Goal: Task Accomplishment & Management: Use online tool/utility

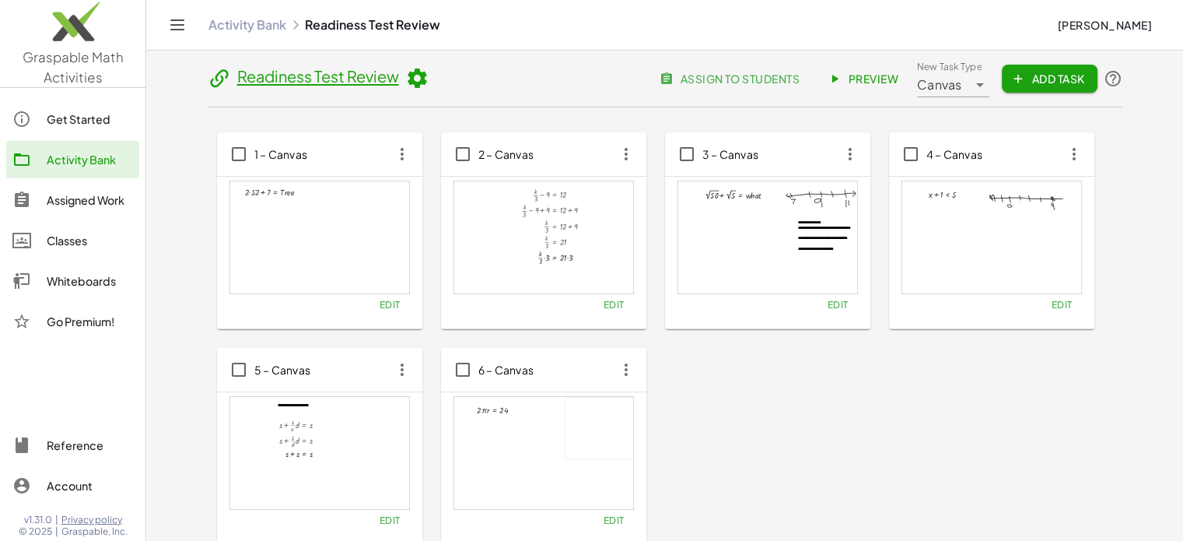
click at [1039, 83] on span "Add Task" at bounding box center [1049, 79] width 70 height 14
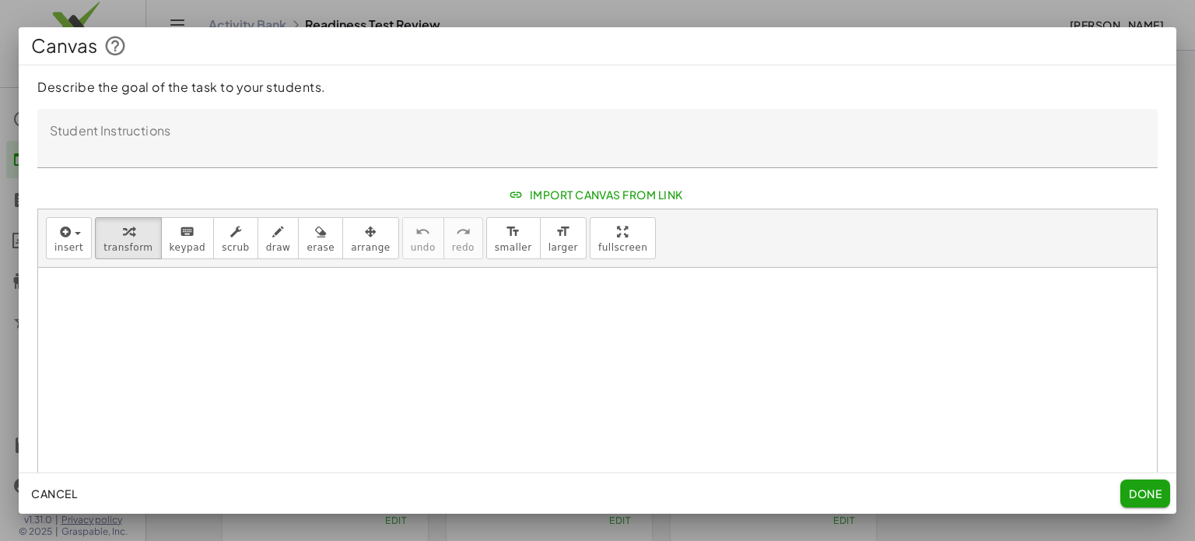
click at [993, 121] on textarea "Student Instructions" at bounding box center [597, 138] width 1120 height 59
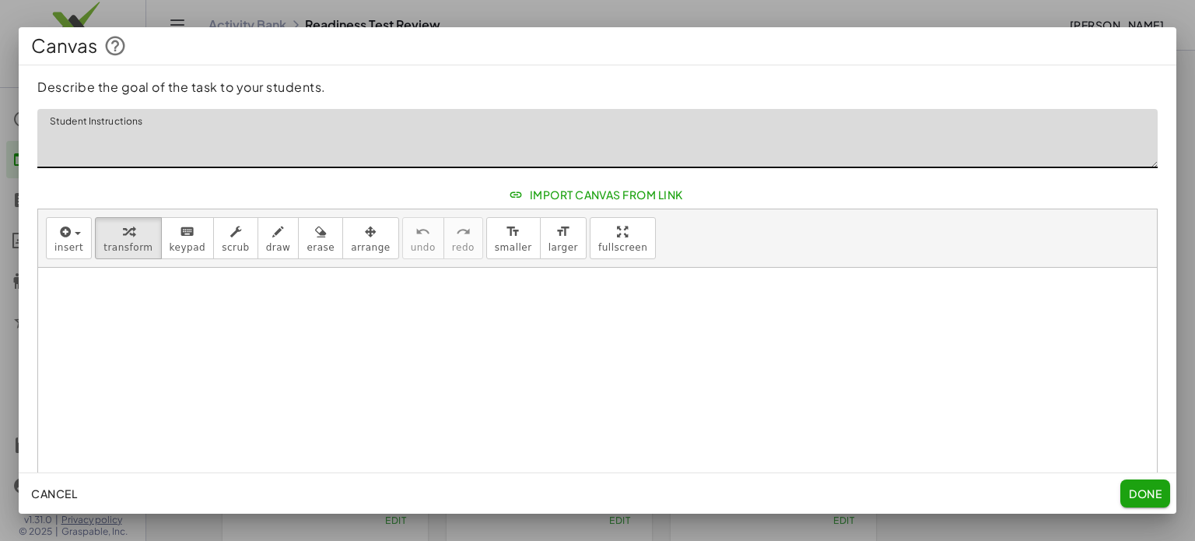
click at [993, 121] on textarea "Student Instructions" at bounding box center [597, 138] width 1120 height 59
type textarea "**********"
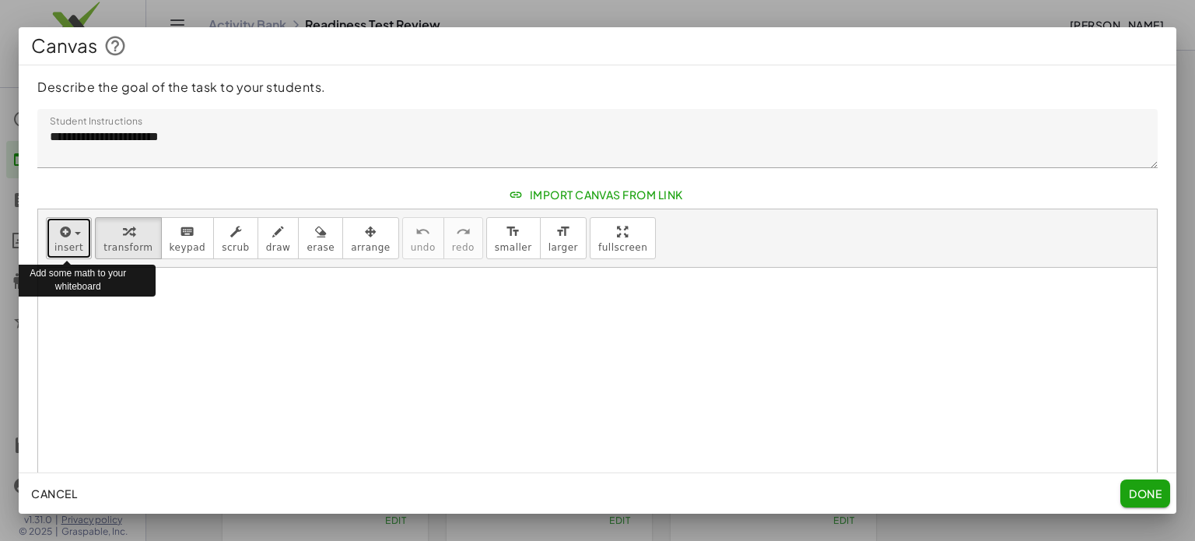
click at [69, 242] on span "insert" at bounding box center [68, 247] width 29 height 11
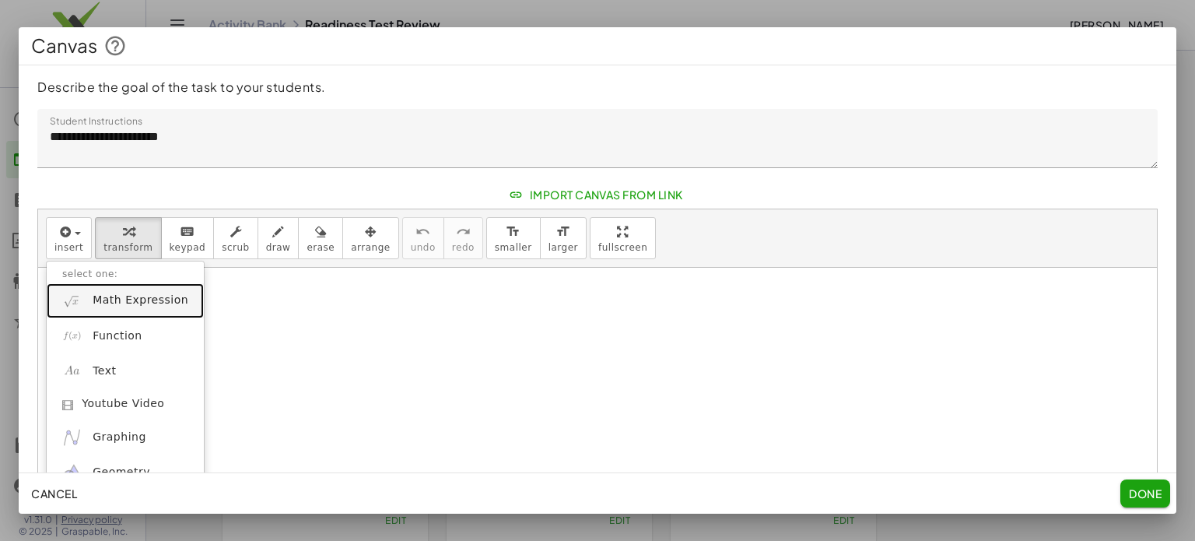
click at [149, 304] on span "Math Expression" at bounding box center [141, 301] width 96 height 16
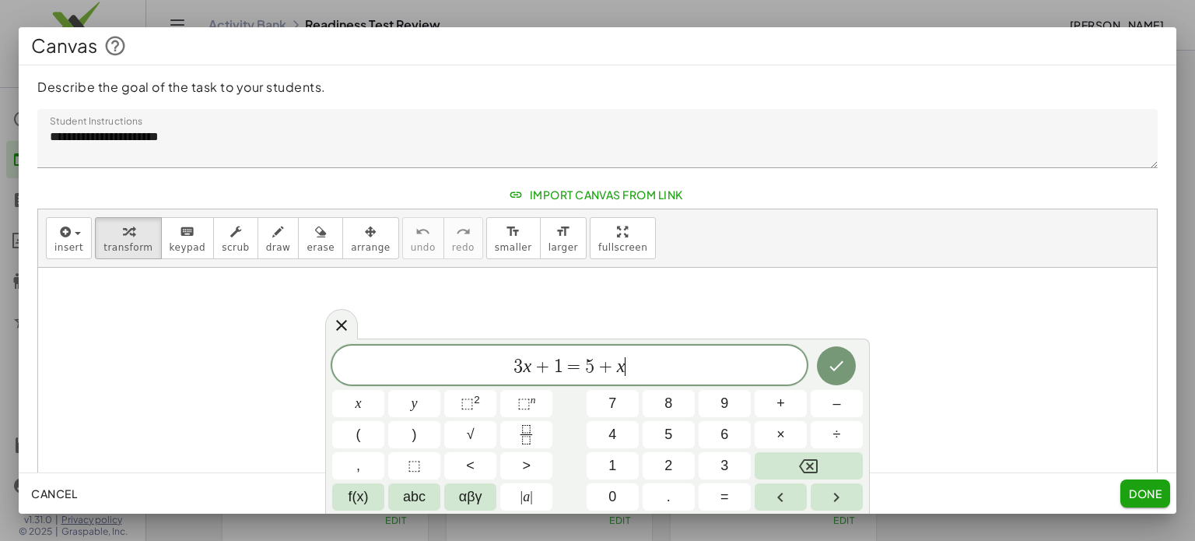
click at [569, 372] on span "=" at bounding box center [574, 366] width 23 height 19
drag, startPoint x: 629, startPoint y: 368, endPoint x: 453, endPoint y: 355, distance: 176.3
click at [453, 356] on span "3 x + 1 = 5 + x" at bounding box center [569, 367] width 475 height 22
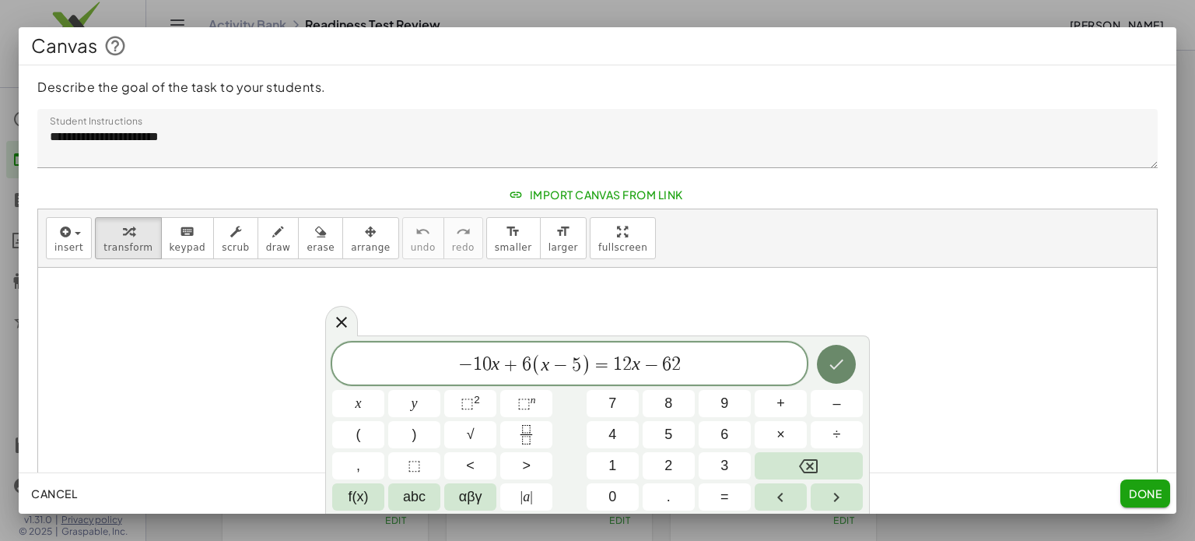
click at [825, 367] on button "Done" at bounding box center [836, 364] width 39 height 39
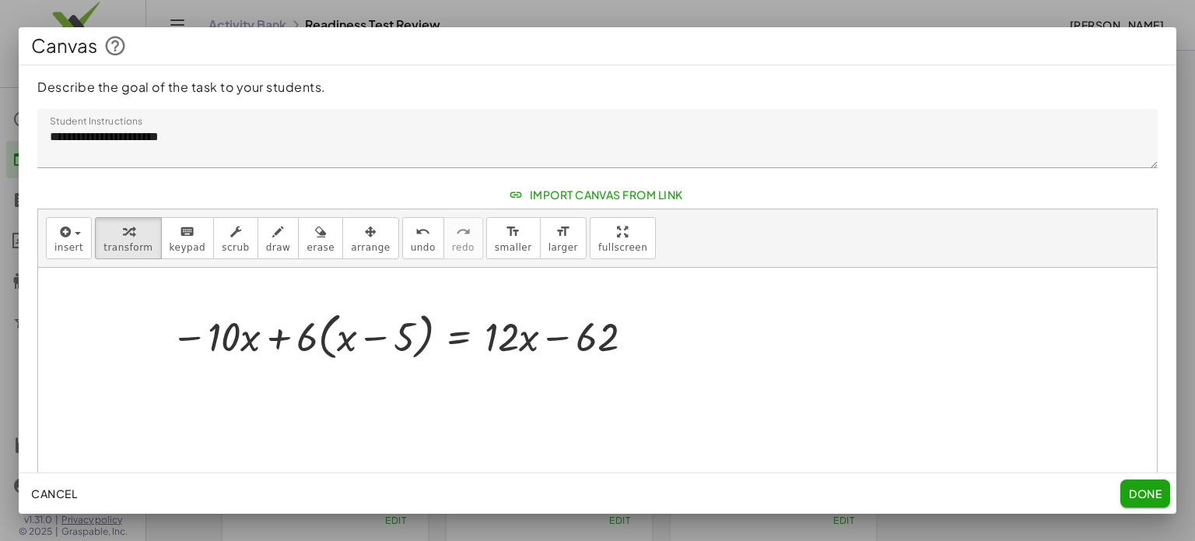
click at [1142, 491] on span "Done" at bounding box center [1145, 493] width 33 height 14
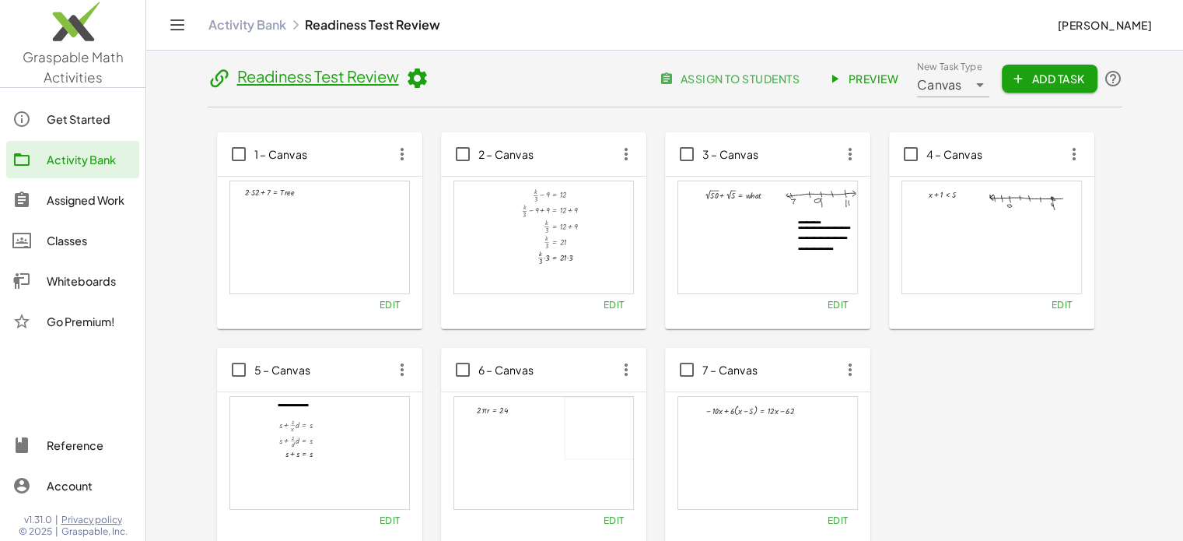
click at [1055, 359] on div "1 – Canvas + · 2 · 52 + 7 = · T · r · e · e × chevron_right Formulas Drag one s…" at bounding box center [665, 338] width 896 height 412
click at [857, 82] on span "Preview" at bounding box center [865, 79] width 68 height 14
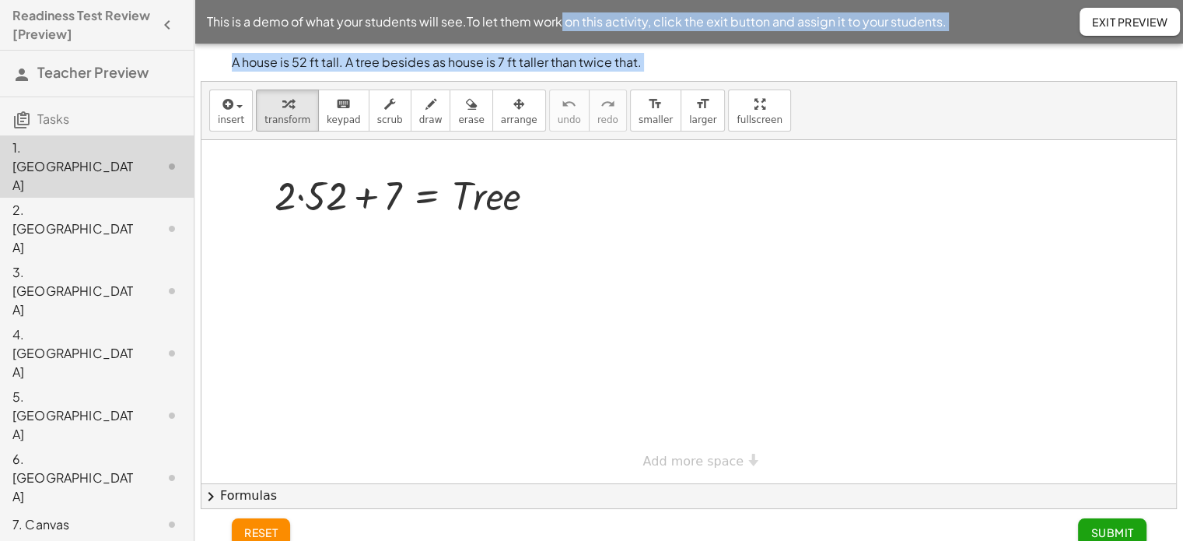
drag, startPoint x: 293, startPoint y: 136, endPoint x: 581, endPoint y: 18, distance: 311.2
click at [581, 18] on main "Readiness Test Review [Preview] Teacher Preview Tasks 1. Canvas 2. Canvas 3. Ca…" at bounding box center [591, 279] width 1183 height 559
click at [832, 213] on div at bounding box center [688, 311] width 975 height 343
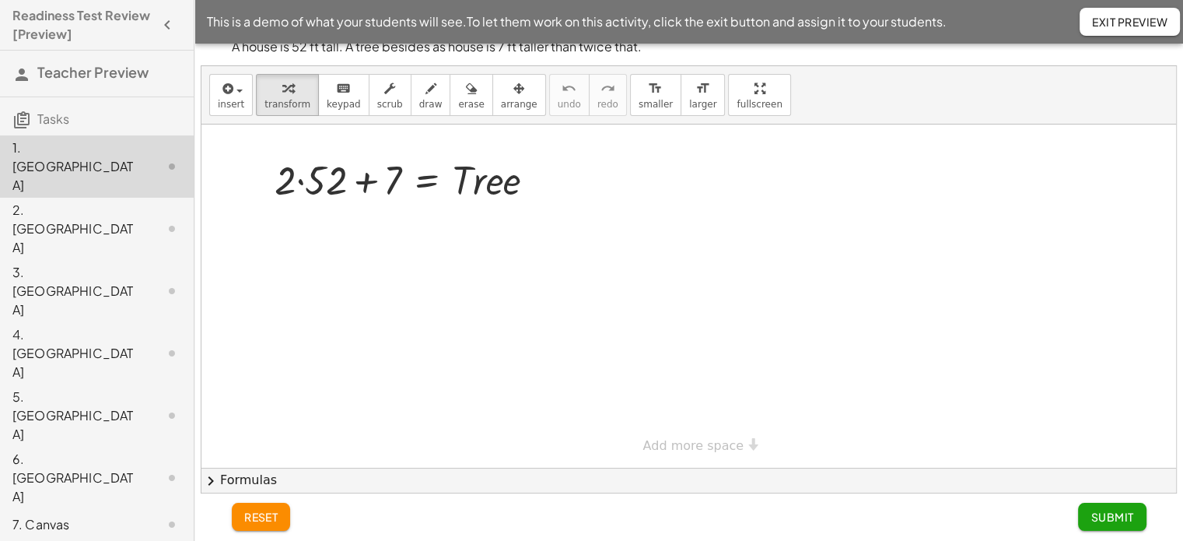
scroll to position [18, 0]
click at [300, 180] on div at bounding box center [411, 176] width 289 height 53
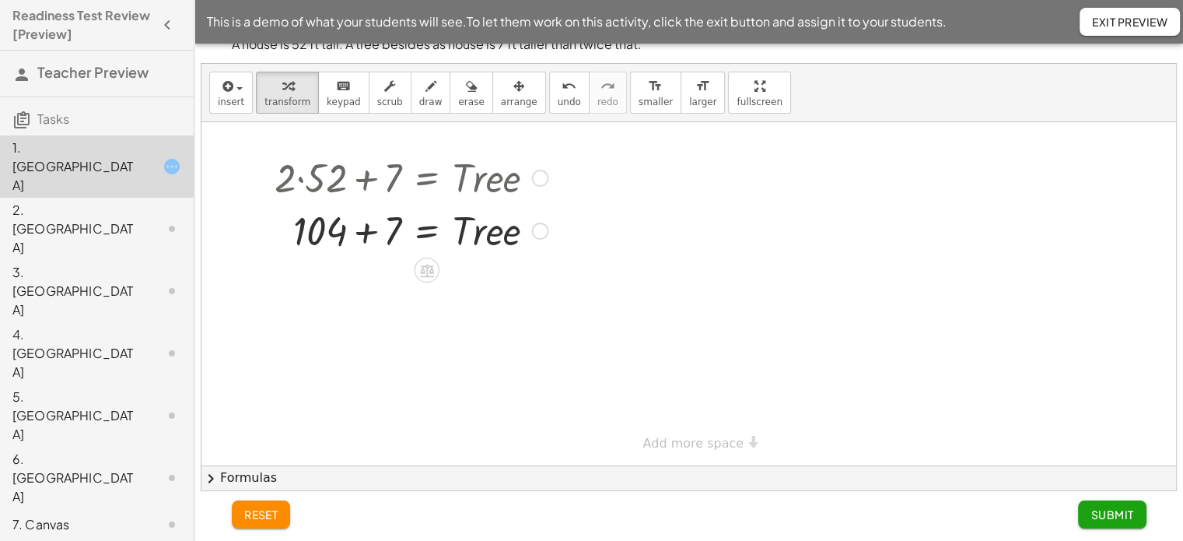
drag, startPoint x: 365, startPoint y: 231, endPoint x: 349, endPoint y: 225, distance: 17.5
click at [349, 225] on div at bounding box center [411, 229] width 289 height 53
click at [59, 201] on div "2. [GEOGRAPHIC_DATA]" at bounding box center [74, 229] width 125 height 56
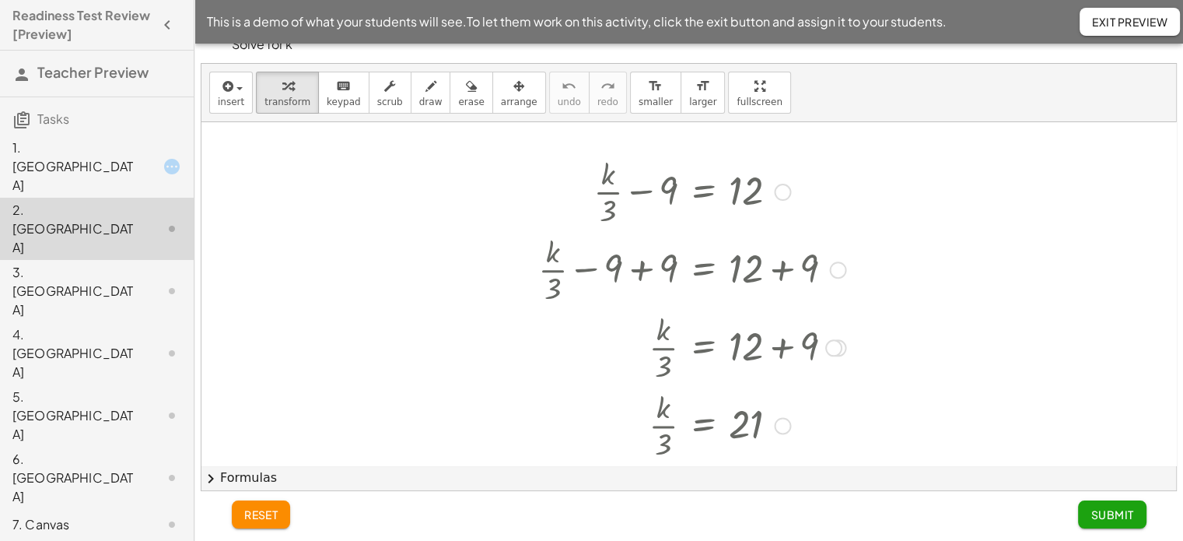
click at [783, 196] on div at bounding box center [782, 192] width 17 height 17
click at [828, 168] on span "Go back to this line" at bounding box center [861, 168] width 93 height 12
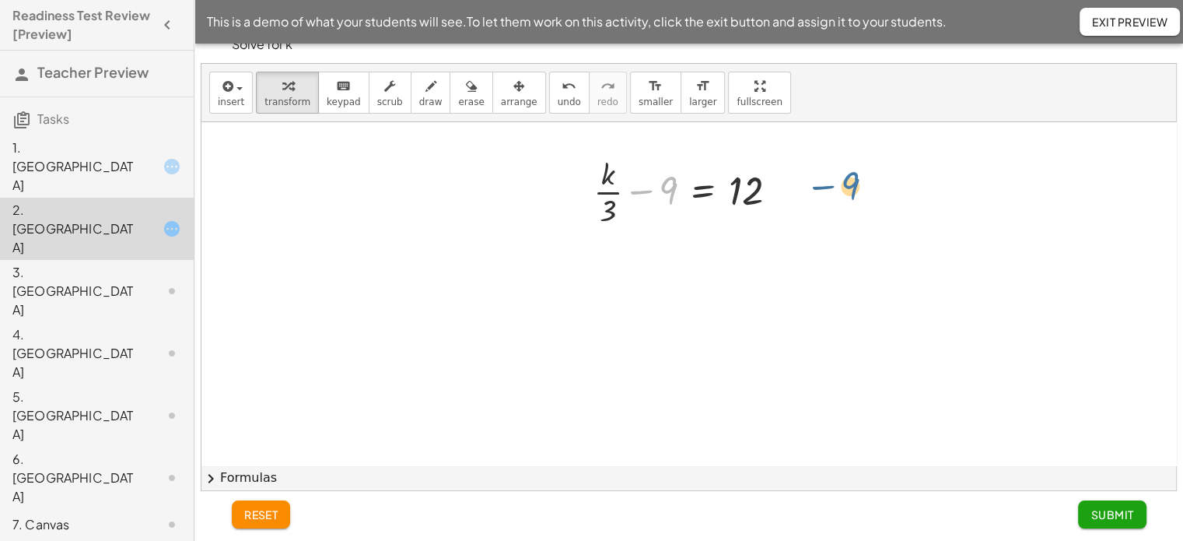
drag, startPoint x: 670, startPoint y: 186, endPoint x: 853, endPoint y: 183, distance: 182.8
drag, startPoint x: 670, startPoint y: 184, endPoint x: 834, endPoint y: 215, distance: 166.9
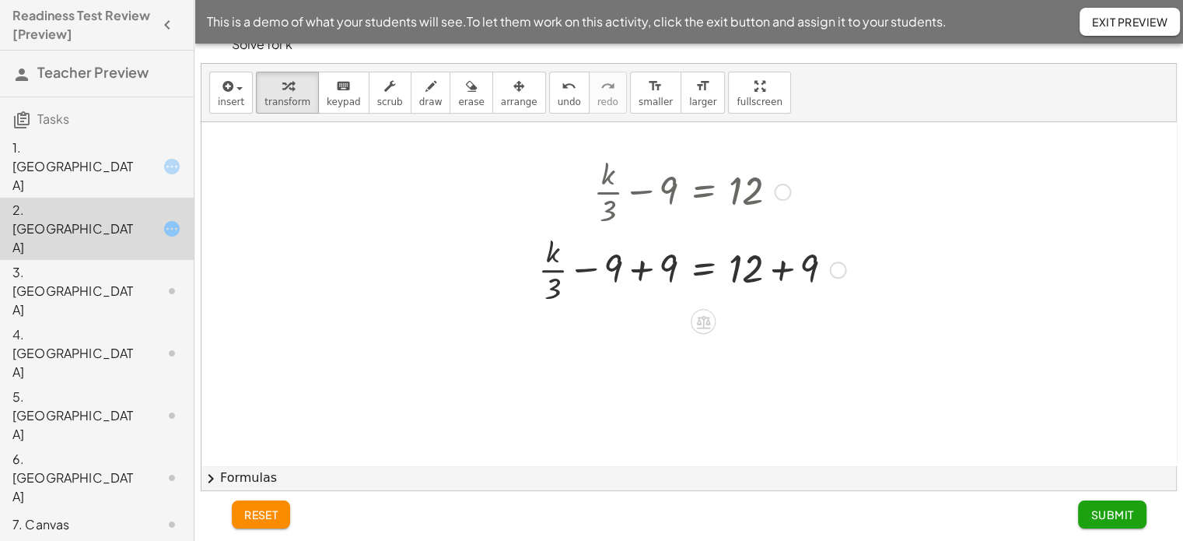
click at [644, 264] on div at bounding box center [692, 268] width 323 height 78
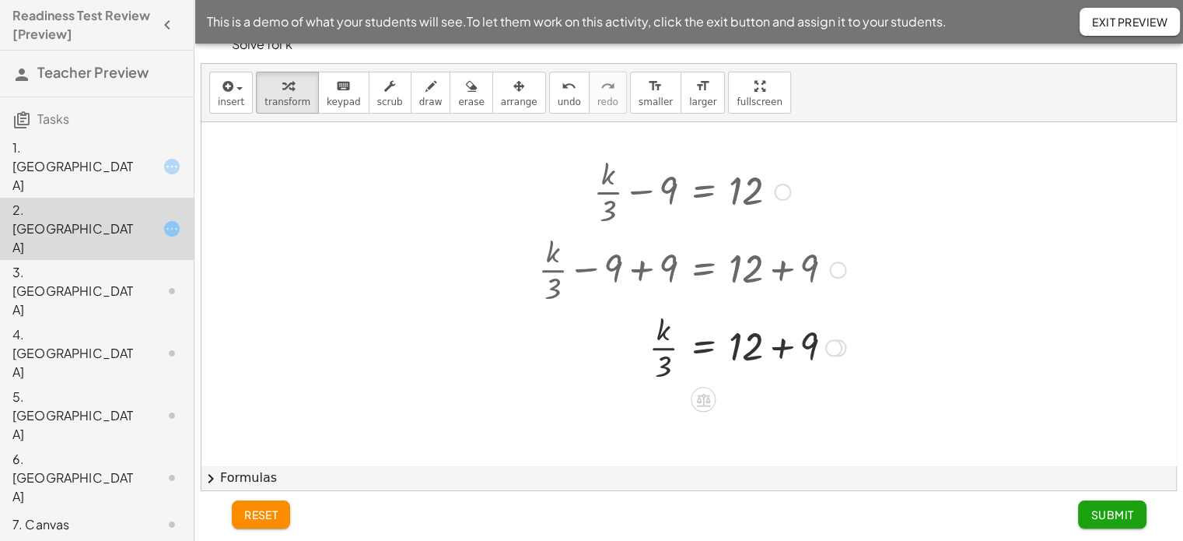
click at [780, 356] on div at bounding box center [692, 346] width 323 height 78
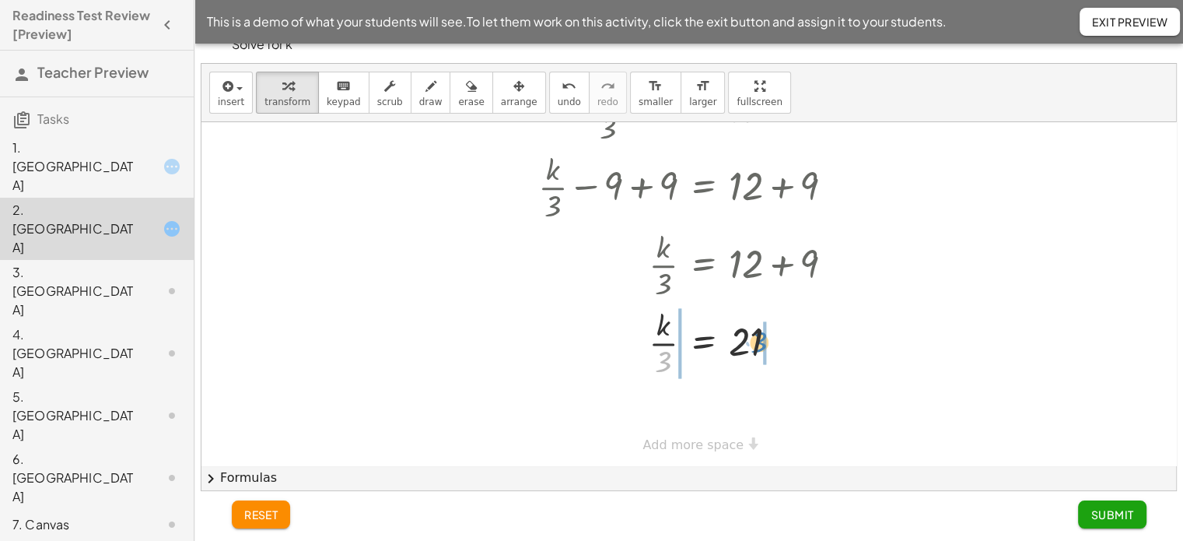
drag, startPoint x: 741, startPoint y: 317, endPoint x: 757, endPoint y: 334, distance: 23.7
click at [757, 334] on div at bounding box center [692, 342] width 323 height 78
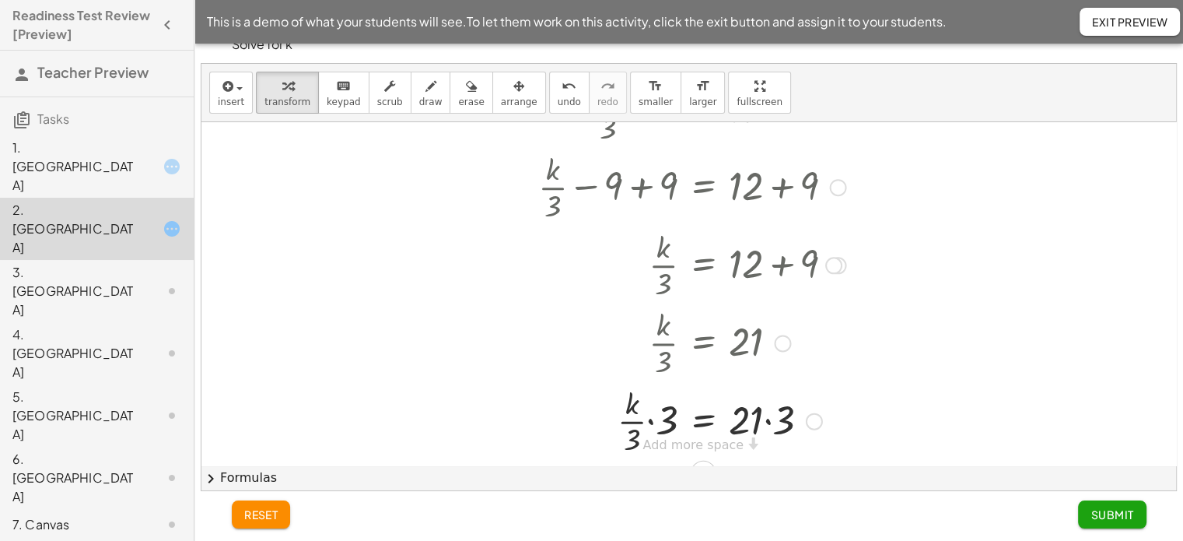
click at [658, 421] on div at bounding box center [692, 420] width 323 height 78
click at [767, 419] on div at bounding box center [692, 420] width 323 height 78
click at [1116, 513] on span "Submit" at bounding box center [1112, 514] width 43 height 14
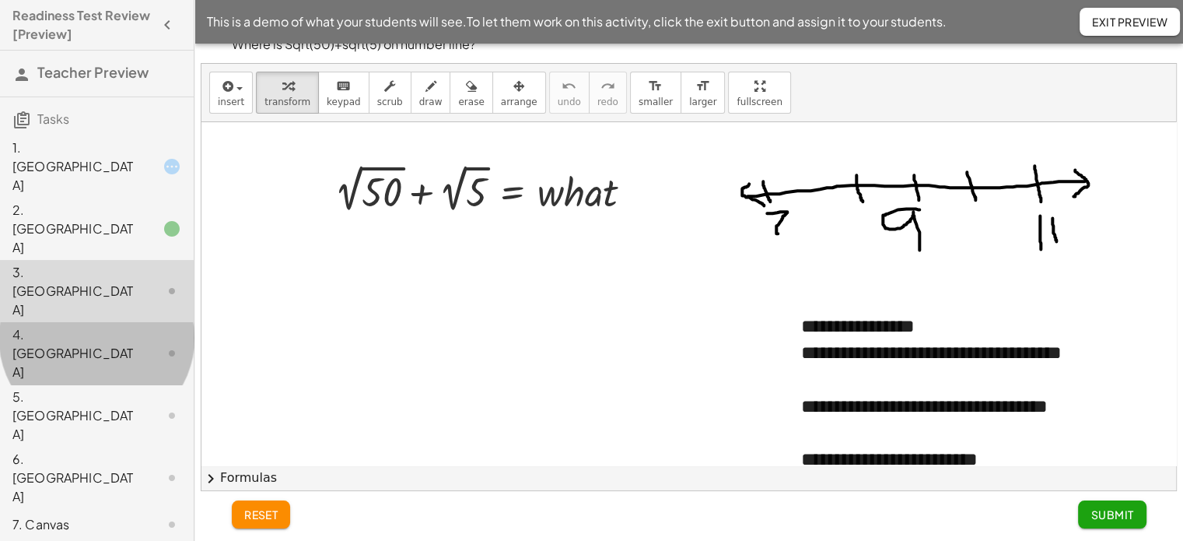
click at [82, 325] on div "4. [GEOGRAPHIC_DATA]" at bounding box center [74, 353] width 125 height 56
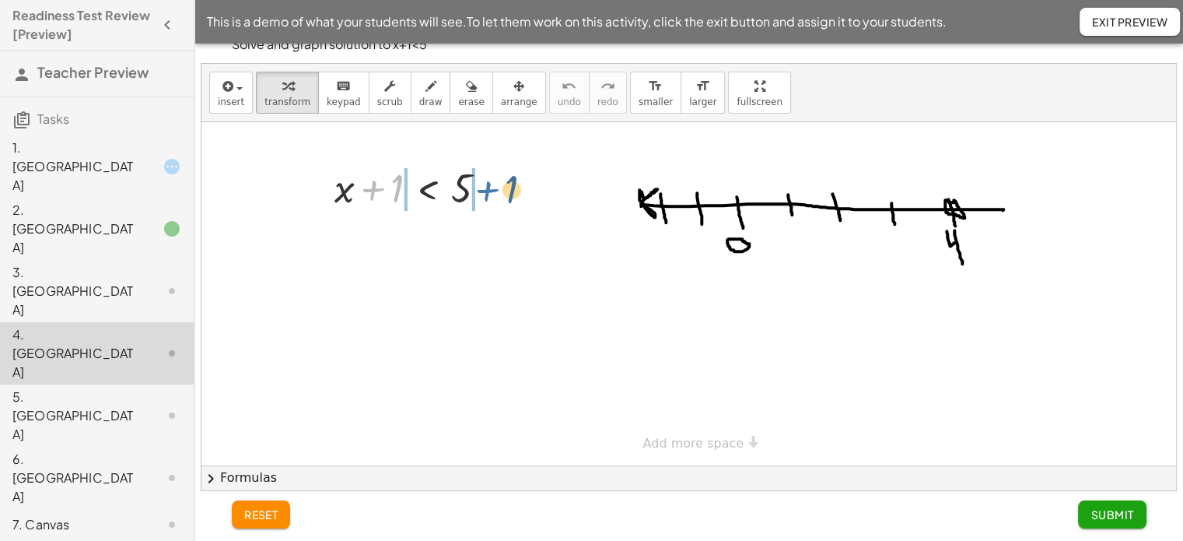
drag, startPoint x: 378, startPoint y: 190, endPoint x: 499, endPoint y: 186, distance: 120.6
click at [499, 186] on div at bounding box center [417, 186] width 180 height 53
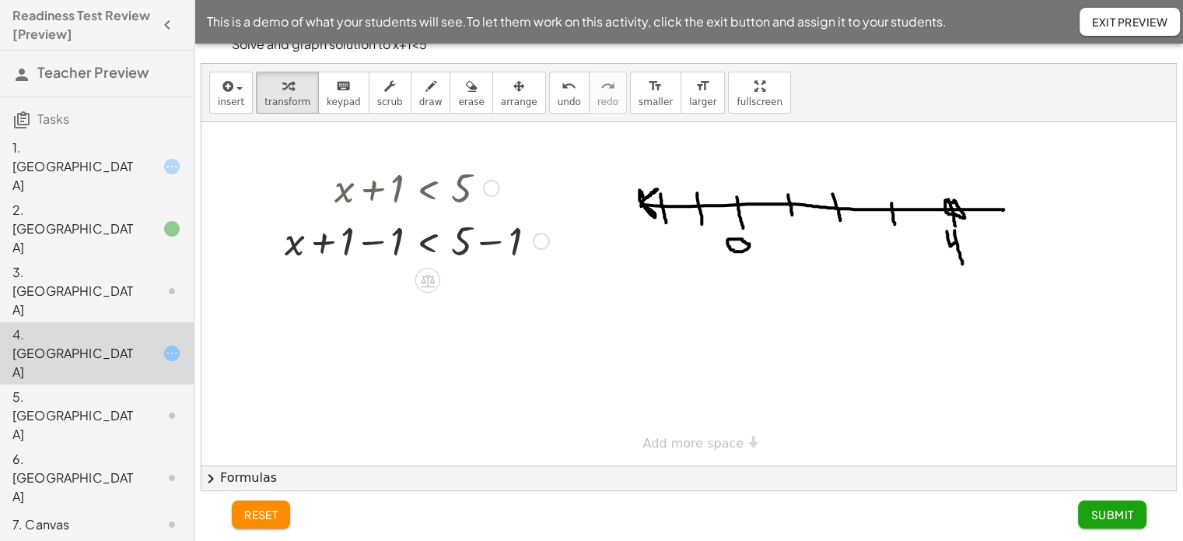
click at [369, 241] on div at bounding box center [417, 239] width 280 height 53
click at [495, 240] on div at bounding box center [417, 239] width 280 height 53
click at [488, 296] on div at bounding box center [417, 292] width 280 height 53
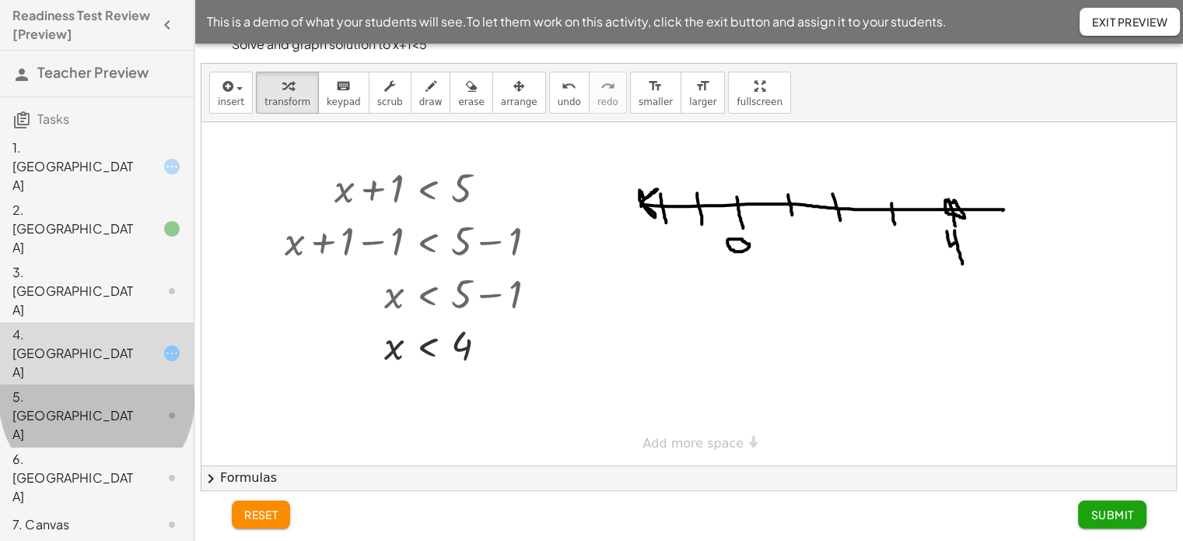
click at [122, 387] on div "5. [GEOGRAPHIC_DATA]" at bounding box center [74, 415] width 125 height 56
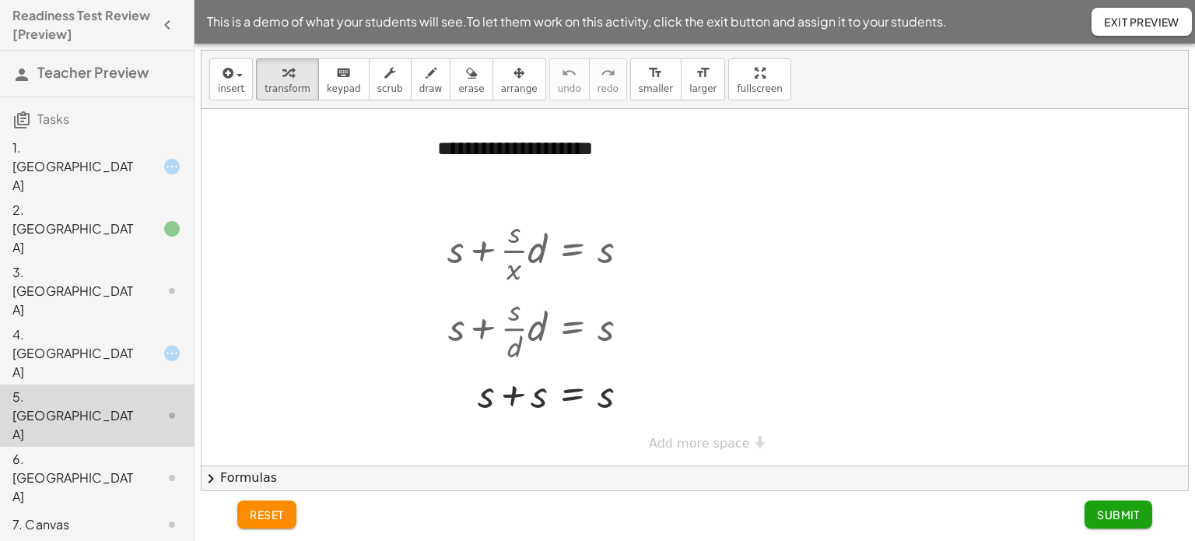
drag, startPoint x: 784, startPoint y: 277, endPoint x: 776, endPoint y: 246, distance: 32.3
click at [776, 246] on div at bounding box center [694, 287] width 986 height 356
click at [637, 248] on div at bounding box center [633, 250] width 17 height 17
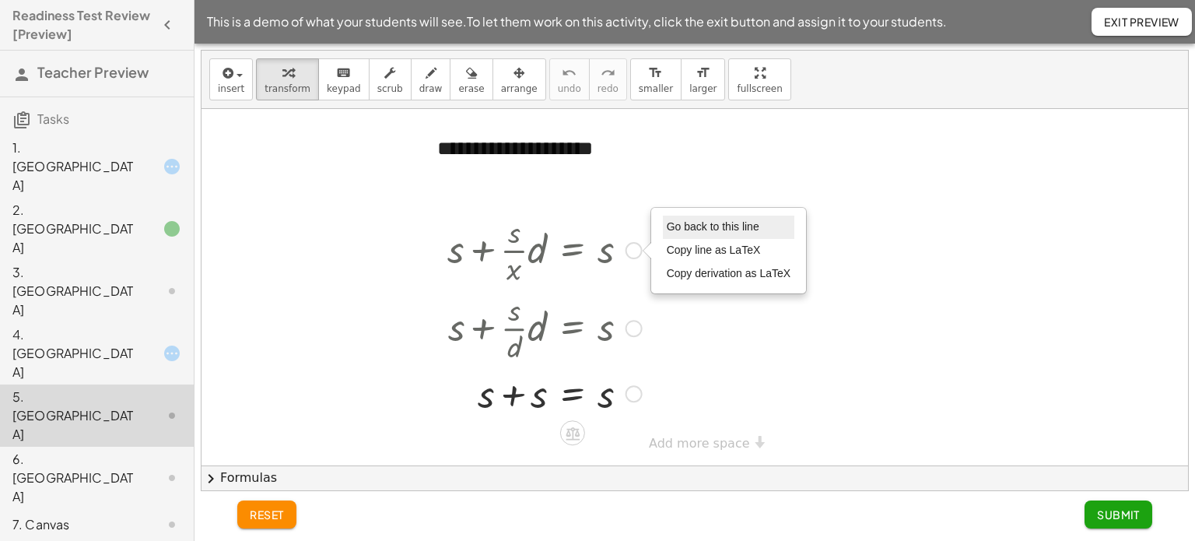
click at [706, 228] on span "Go back to this line" at bounding box center [713, 226] width 93 height 12
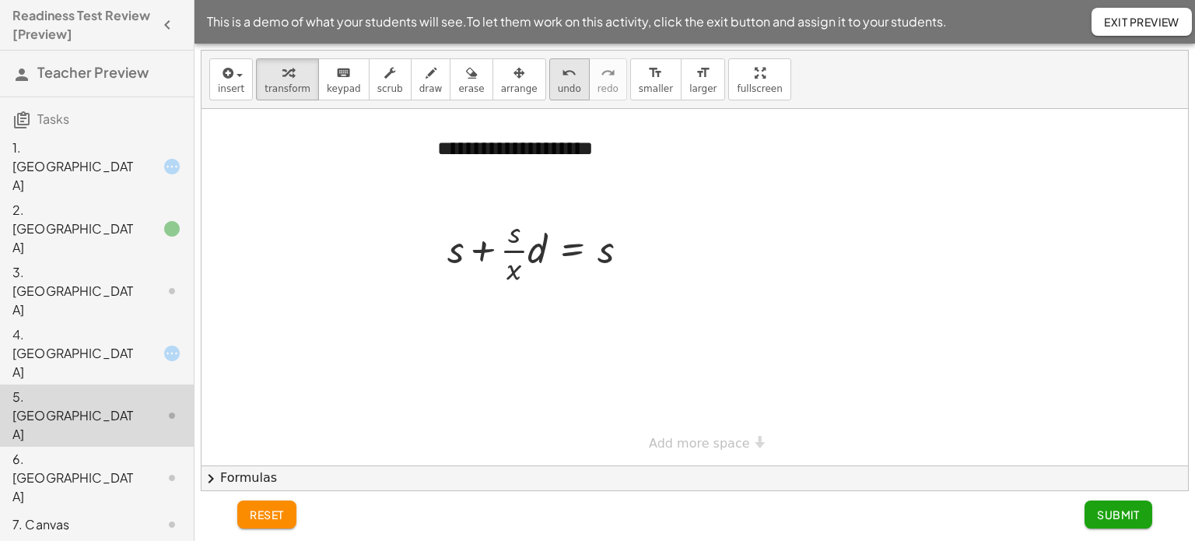
click at [558, 79] on div "undo" at bounding box center [569, 72] width 23 height 19
click at [508, 245] on div at bounding box center [545, 249] width 210 height 78
click at [1093, 507] on button "Submit" at bounding box center [1118, 514] width 68 height 28
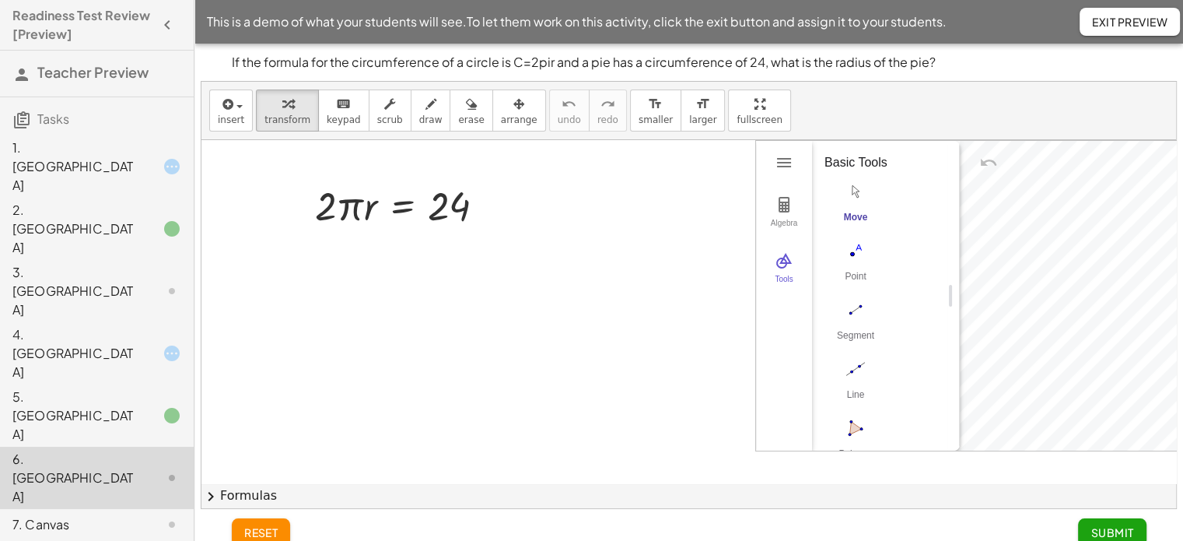
scroll to position [75, 0]
drag, startPoint x: 326, startPoint y: 207, endPoint x: 473, endPoint y: 233, distance: 149.4
drag, startPoint x: 348, startPoint y: 282, endPoint x: 331, endPoint y: 251, distance: 35.1
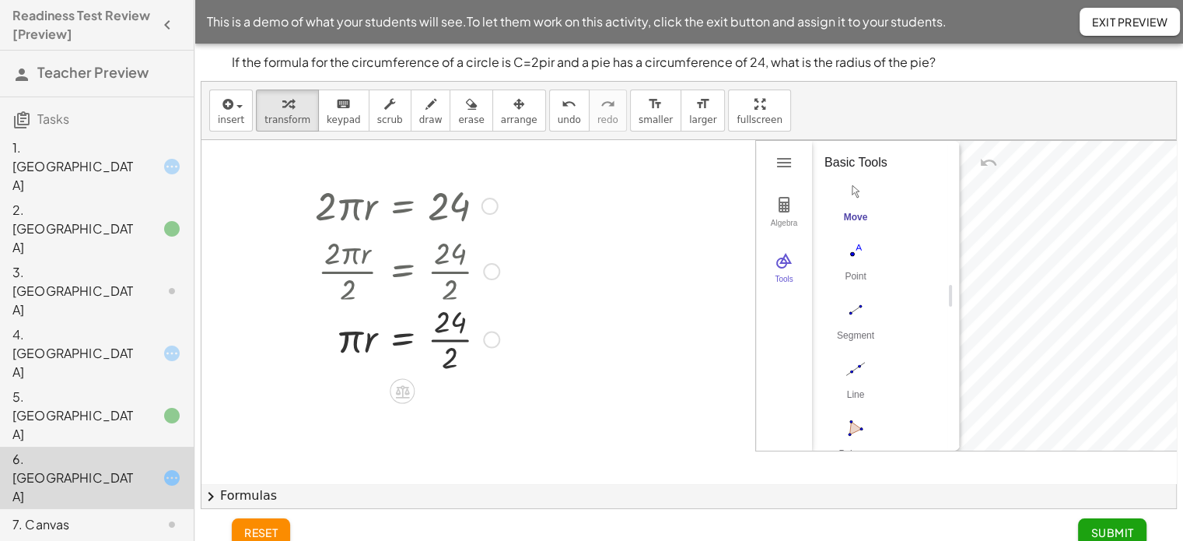
click at [451, 271] on div at bounding box center [398, 270] width 219 height 78
click at [451, 344] on div at bounding box center [407, 348] width 200 height 78
click at [492, 258] on div at bounding box center [398, 270] width 219 height 78
click at [492, 273] on div at bounding box center [491, 271] width 17 height 17
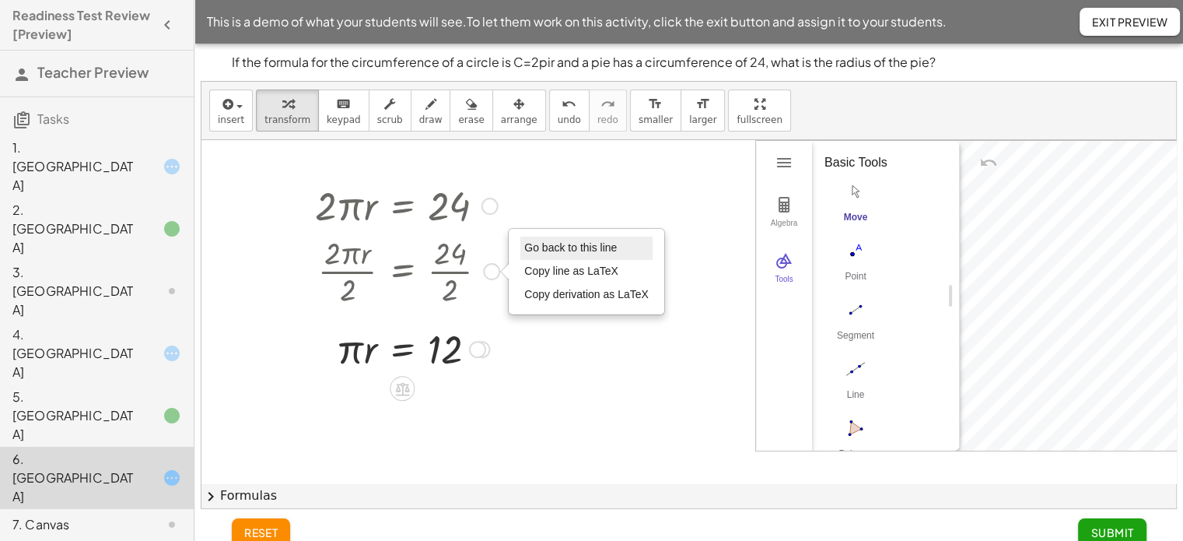
click at [550, 245] on span "Go back to this line" at bounding box center [570, 247] width 93 height 12
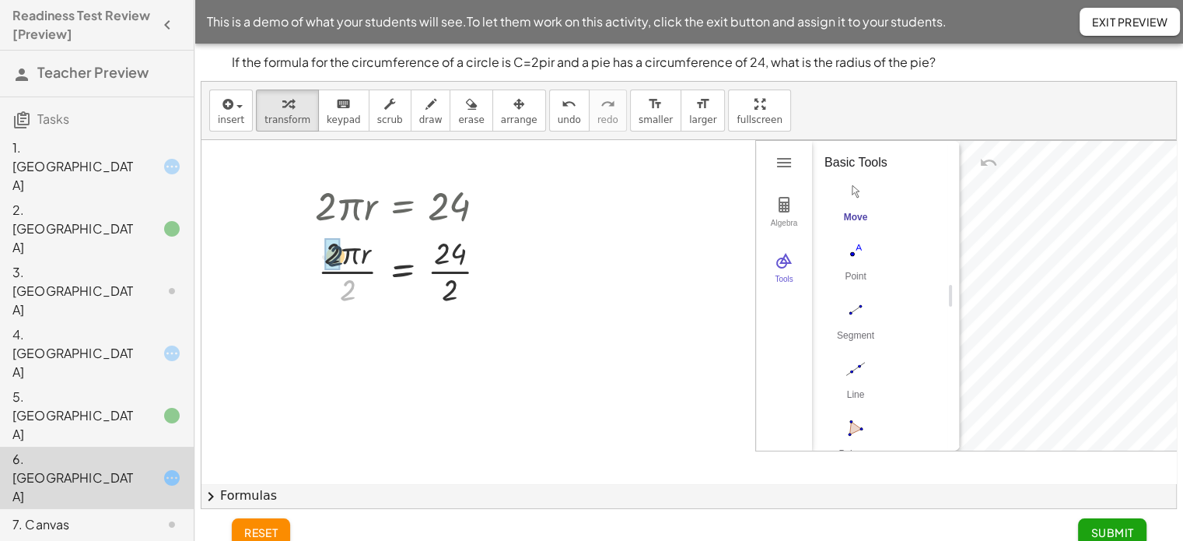
drag, startPoint x: 343, startPoint y: 288, endPoint x: 331, endPoint y: 253, distance: 37.2
click at [445, 351] on div at bounding box center [407, 348] width 200 height 78
click at [445, 351] on div at bounding box center [407, 347] width 200 height 53
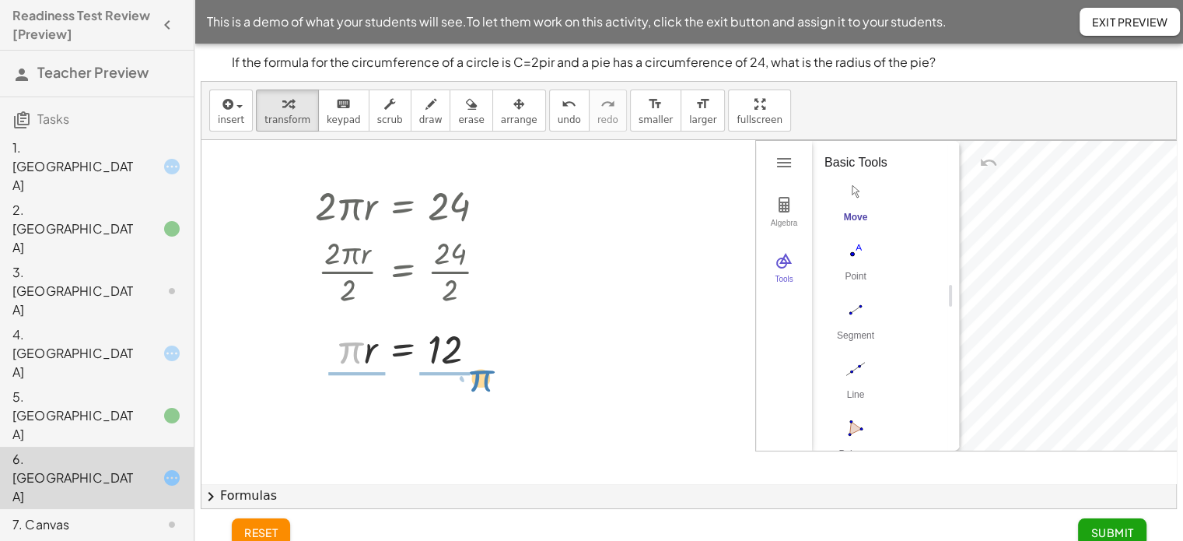
drag, startPoint x: 353, startPoint y: 351, endPoint x: 483, endPoint y: 382, distance: 133.6
click at [352, 416] on div at bounding box center [407, 413] width 200 height 78
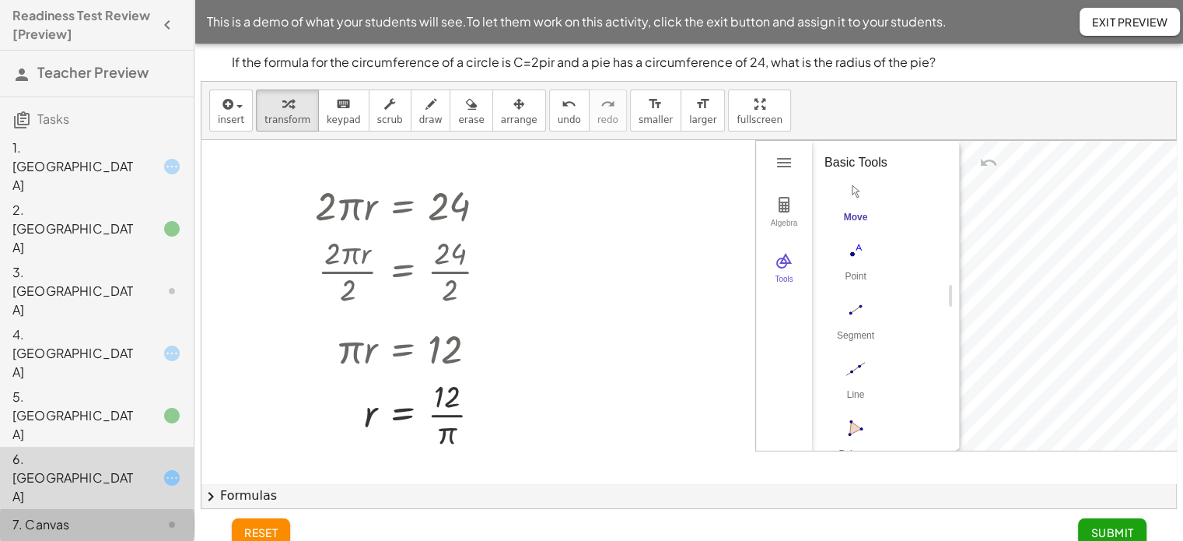
click at [74, 515] on div "7. Canvas" at bounding box center [74, 524] width 125 height 19
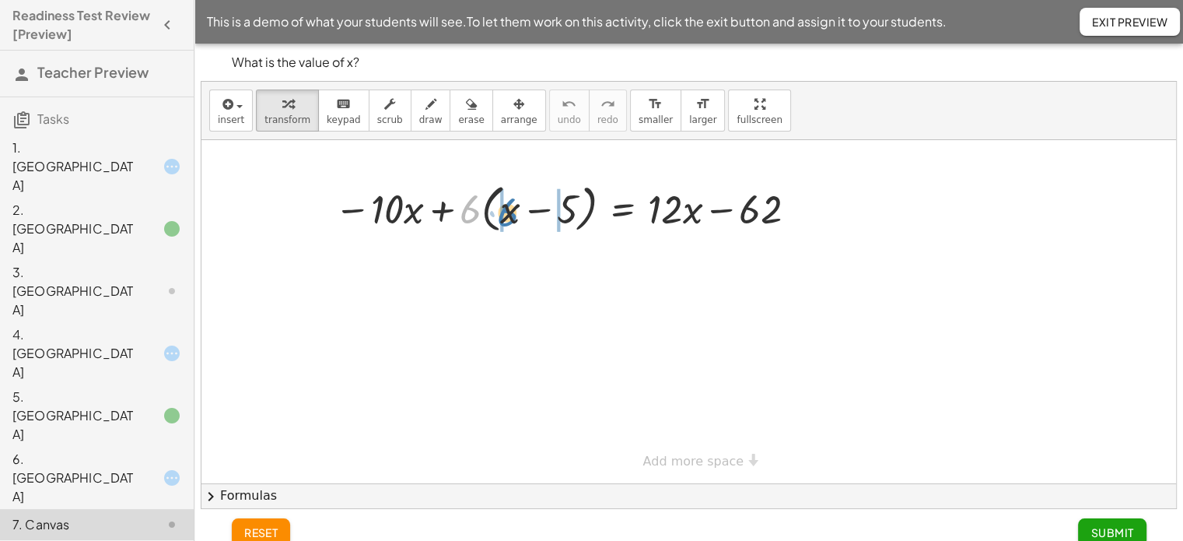
drag, startPoint x: 474, startPoint y: 211, endPoint x: 512, endPoint y: 213, distance: 38.2
click at [512, 213] on div at bounding box center [569, 207] width 484 height 59
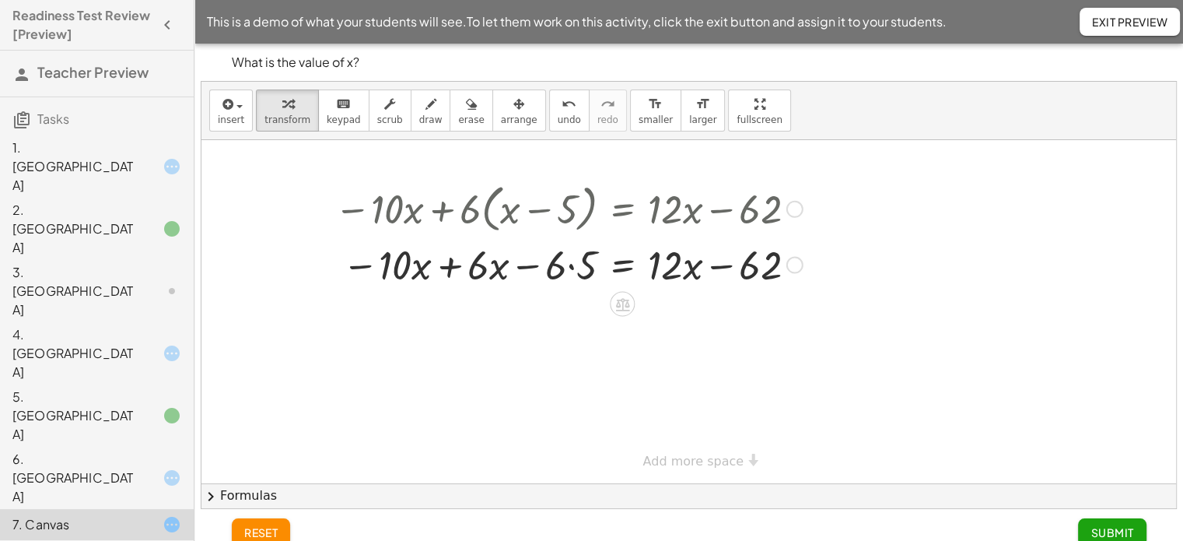
click at [572, 263] on div at bounding box center [569, 263] width 484 height 53
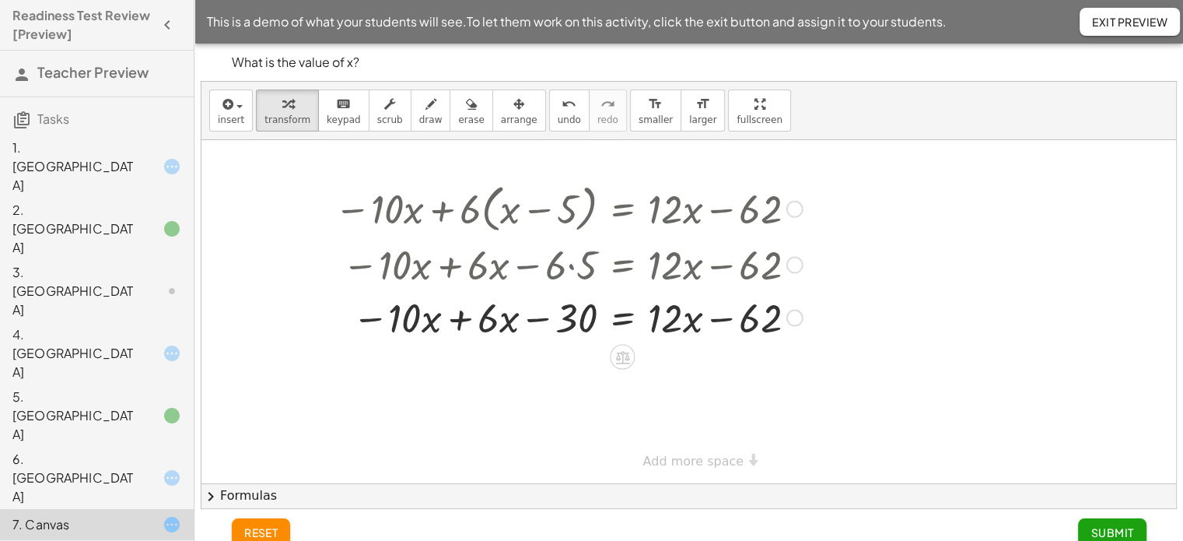
click at [460, 319] on div at bounding box center [569, 316] width 484 height 53
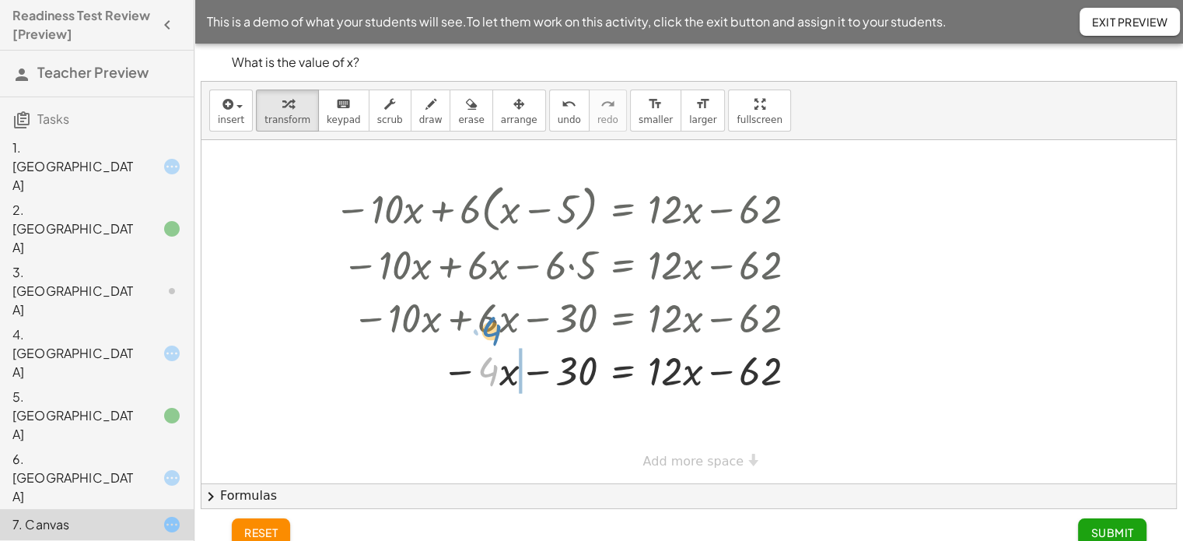
drag, startPoint x: 489, startPoint y: 369, endPoint x: 499, endPoint y: 332, distance: 37.9
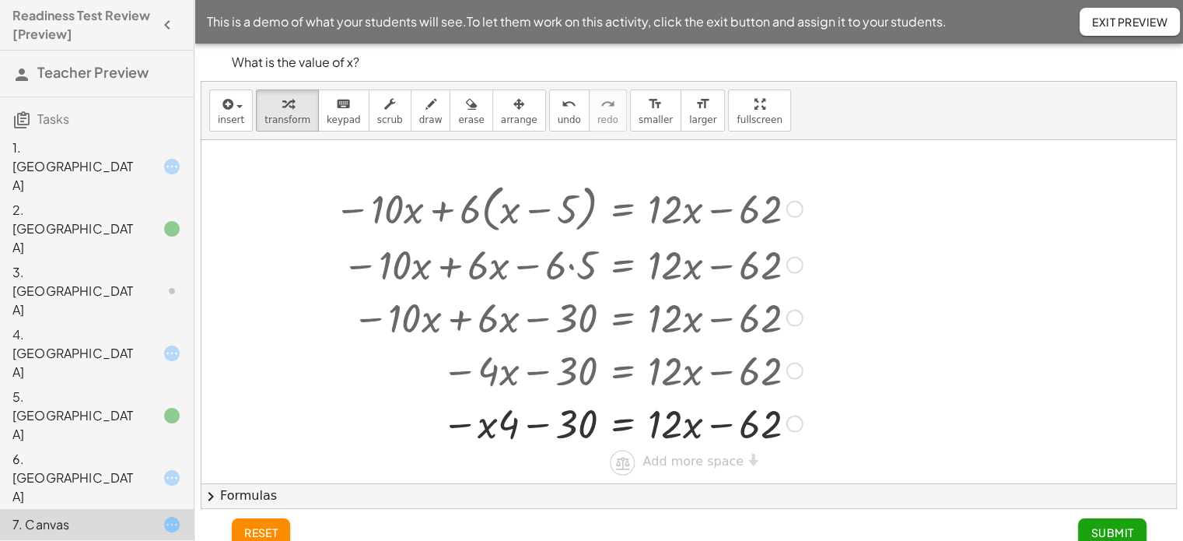
click at [794, 371] on div at bounding box center [795, 371] width 17 height 17
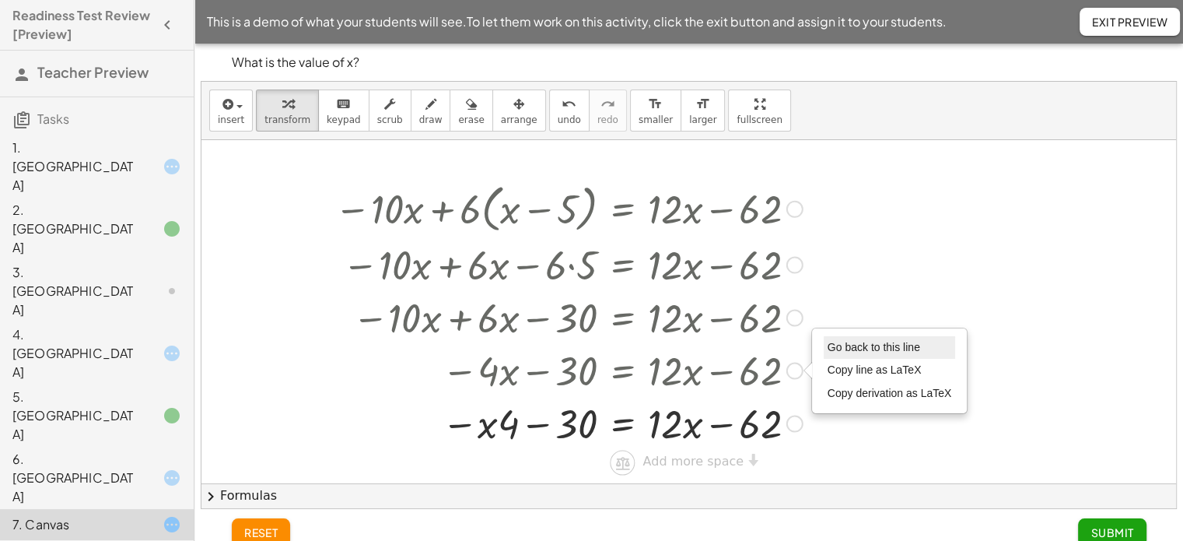
click at [846, 345] on span "Go back to this line" at bounding box center [874, 347] width 93 height 12
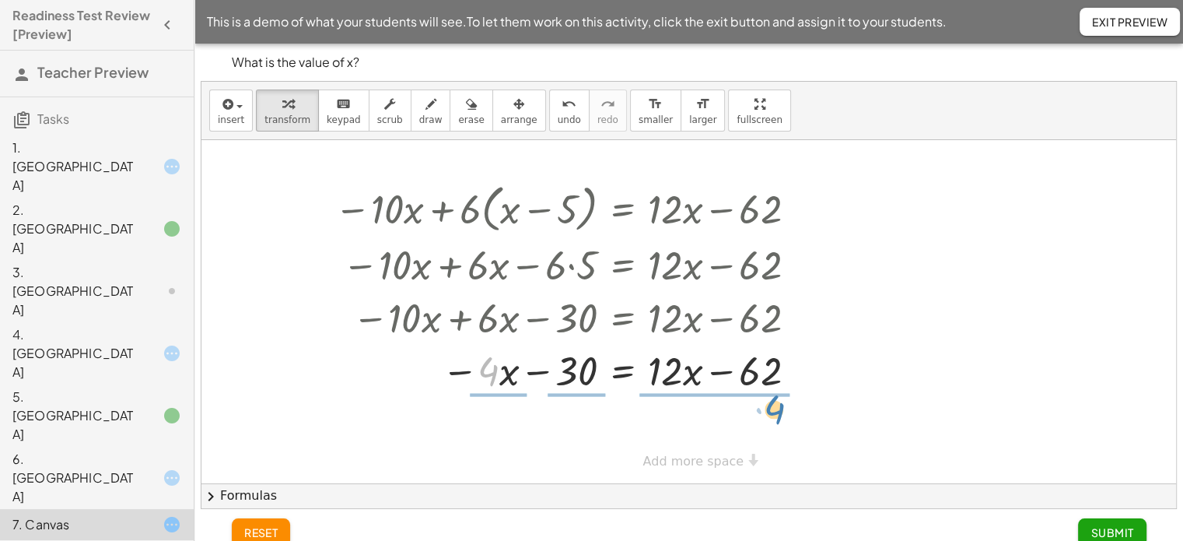
drag, startPoint x: 486, startPoint y: 376, endPoint x: 763, endPoint y: 410, distance: 279.1
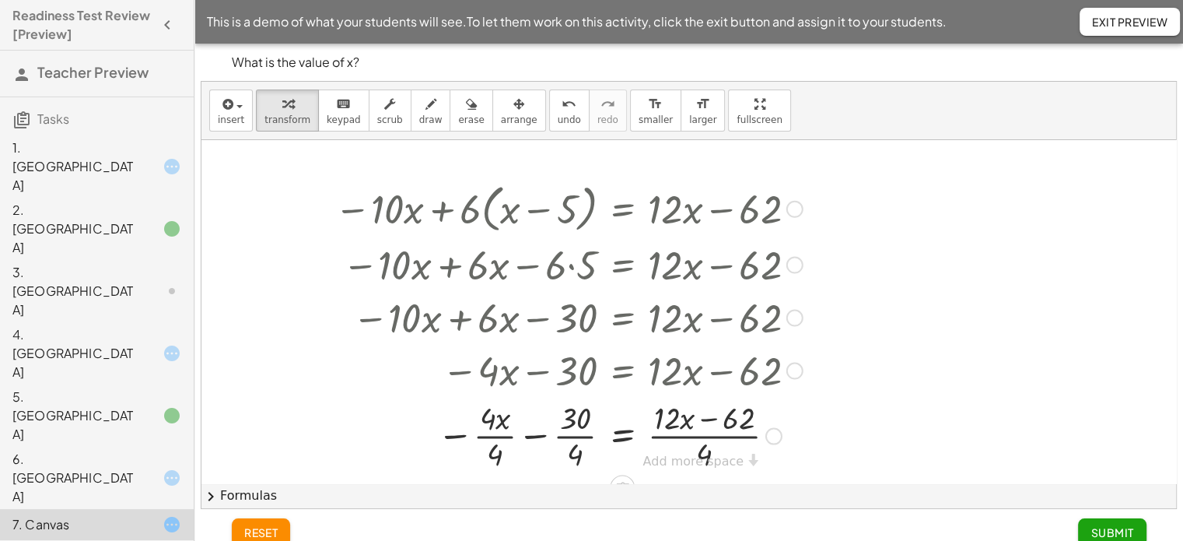
click at [797, 372] on div at bounding box center [795, 371] width 17 height 17
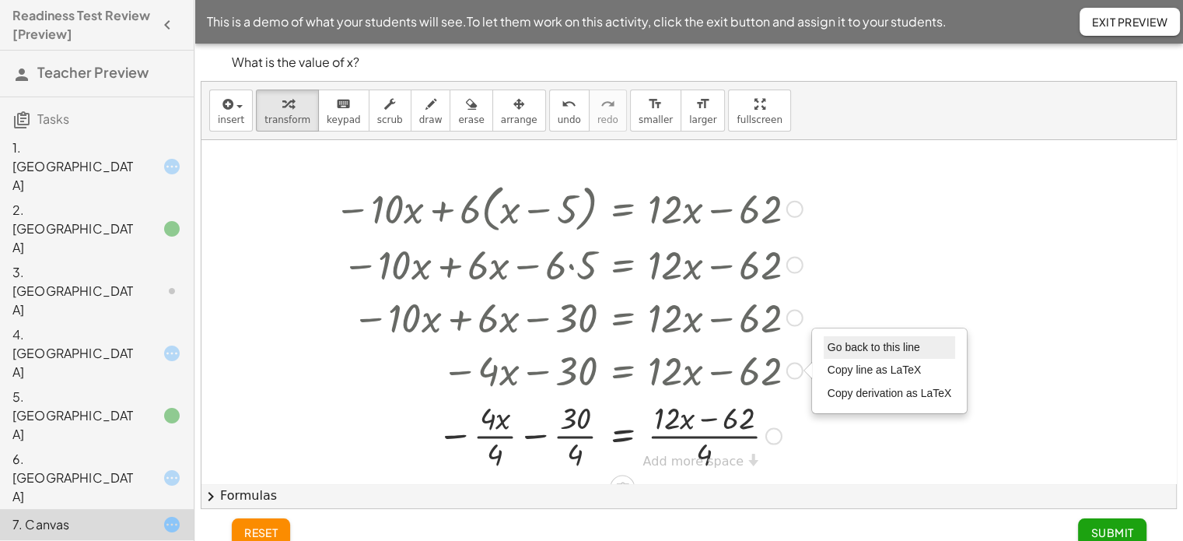
click at [836, 352] on li "Go back to this line" at bounding box center [890, 347] width 132 height 23
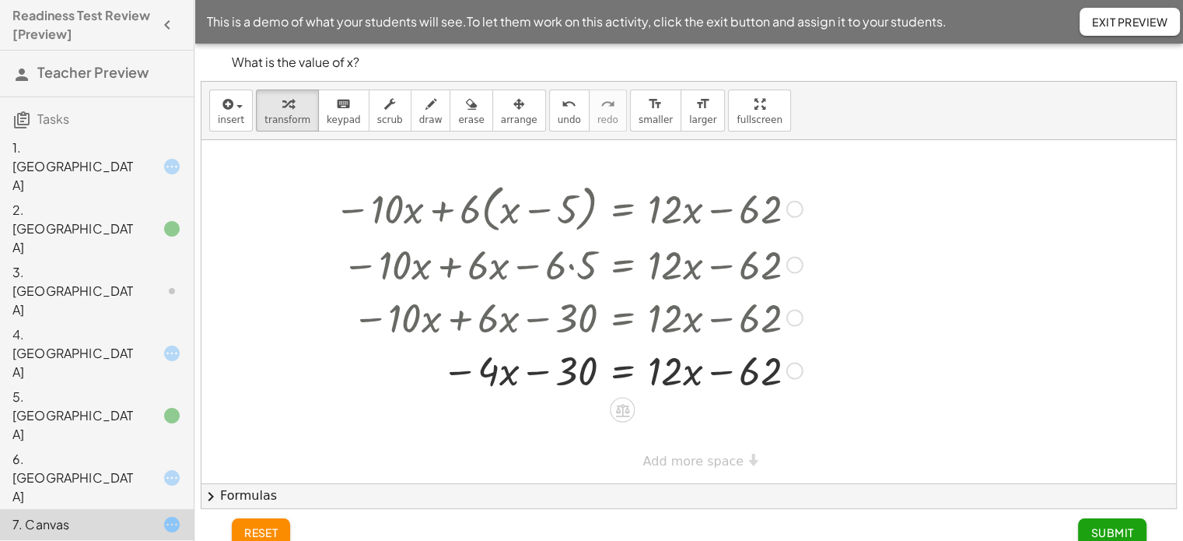
scroll to position [18, 0]
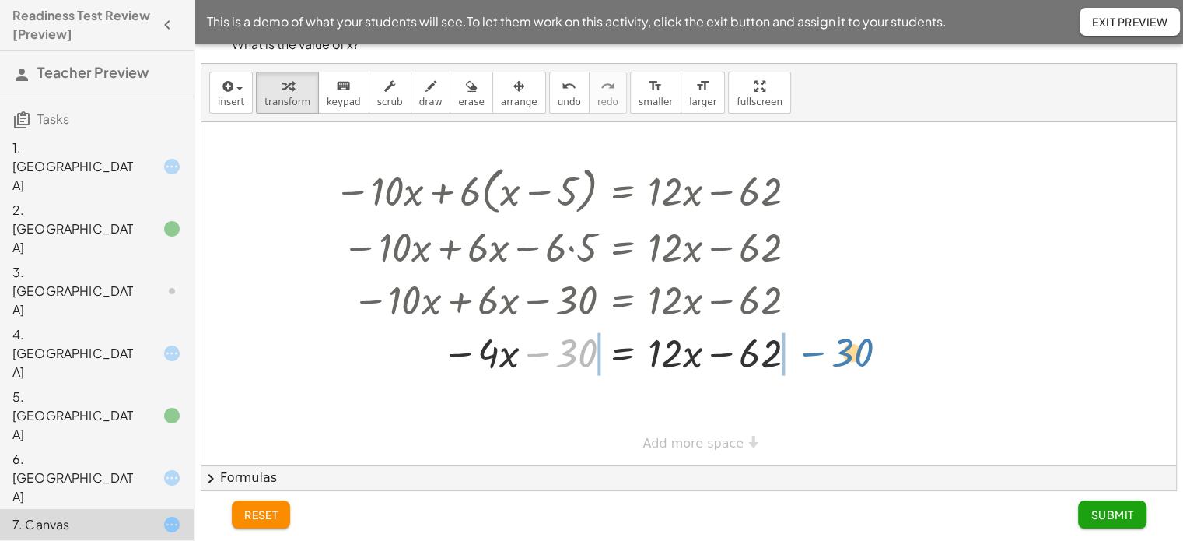
drag, startPoint x: 583, startPoint y: 347, endPoint x: 859, endPoint y: 346, distance: 275.4
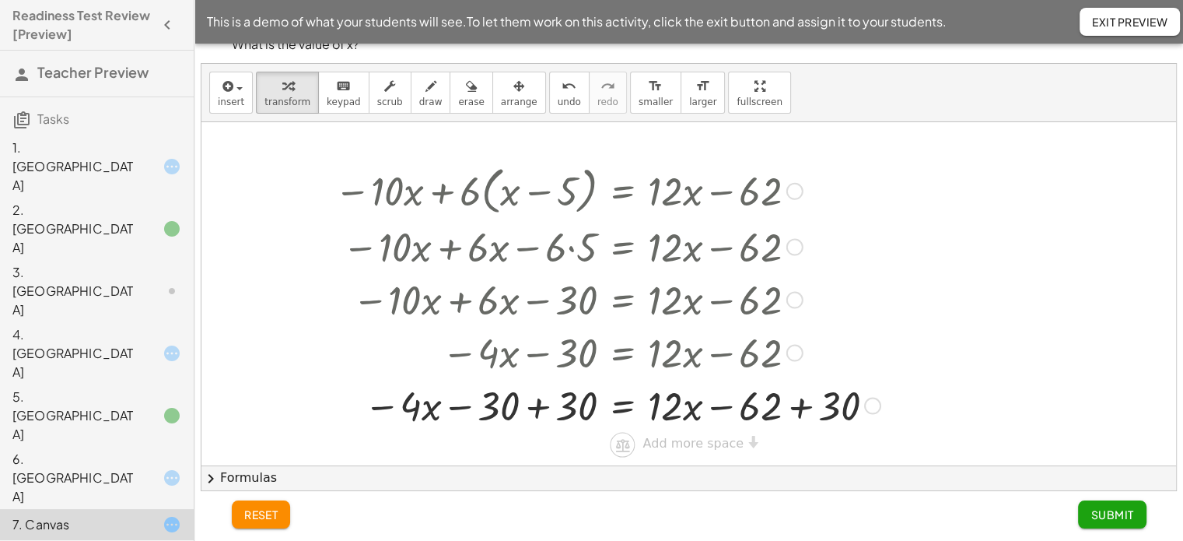
click at [535, 409] on div at bounding box center [608, 404] width 562 height 53
click at [797, 408] on div at bounding box center [611, 404] width 568 height 53
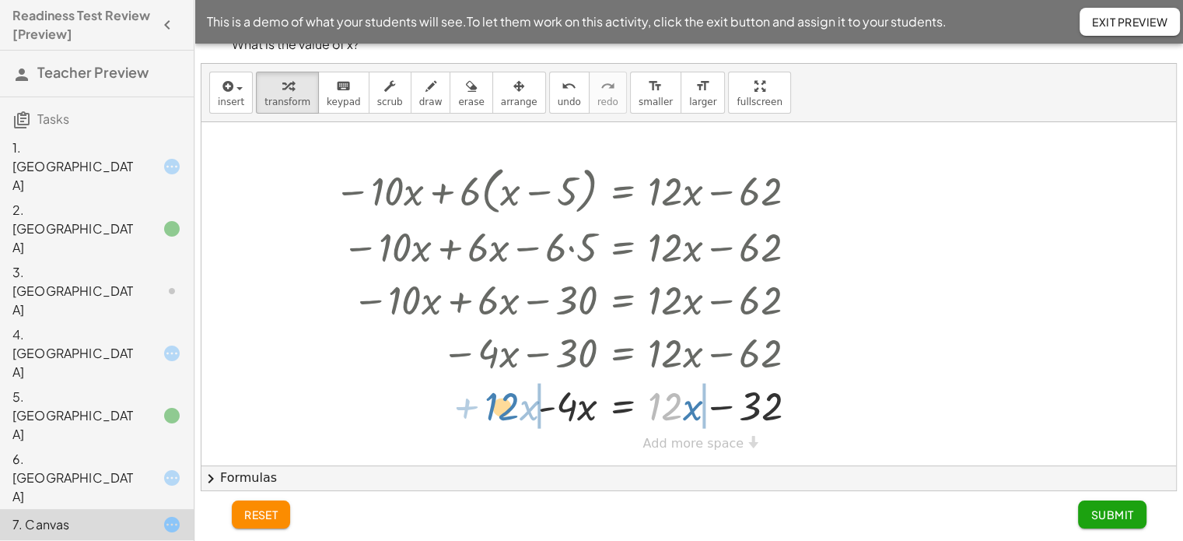
drag, startPoint x: 681, startPoint y: 410, endPoint x: 517, endPoint y: 410, distance: 163.4
click at [517, 410] on div at bounding box center [572, 404] width 491 height 53
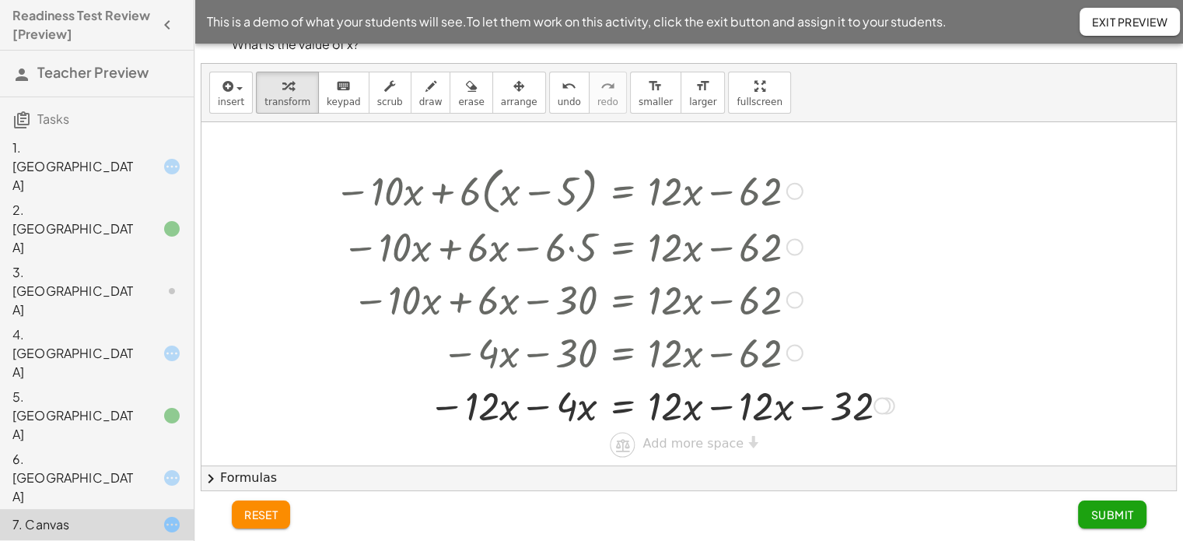
click at [719, 408] on div at bounding box center [615, 404] width 576 height 53
click at [534, 405] on div at bounding box center [569, 404] width 484 height 53
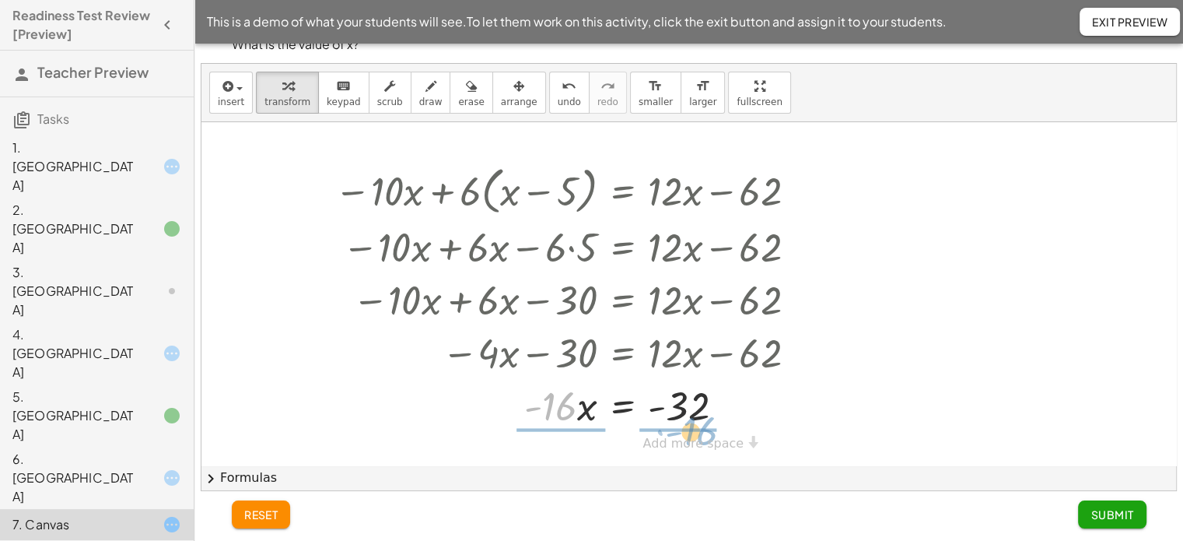
drag, startPoint x: 561, startPoint y: 413, endPoint x: 702, endPoint y: 435, distance: 142.5
click at [702, 435] on div "− · 10 · x + · 6 · ( + x − 5 ) = + · 12 · x − 62 − · 10 · x + · 6 · x − · 6 · 5…" at bounding box center [688, 293] width 975 height 343
click at [556, 407] on div at bounding box center [569, 404] width 484 height 78
click at [700, 408] on div at bounding box center [569, 404] width 484 height 78
click at [663, 407] on div at bounding box center [569, 404] width 484 height 51
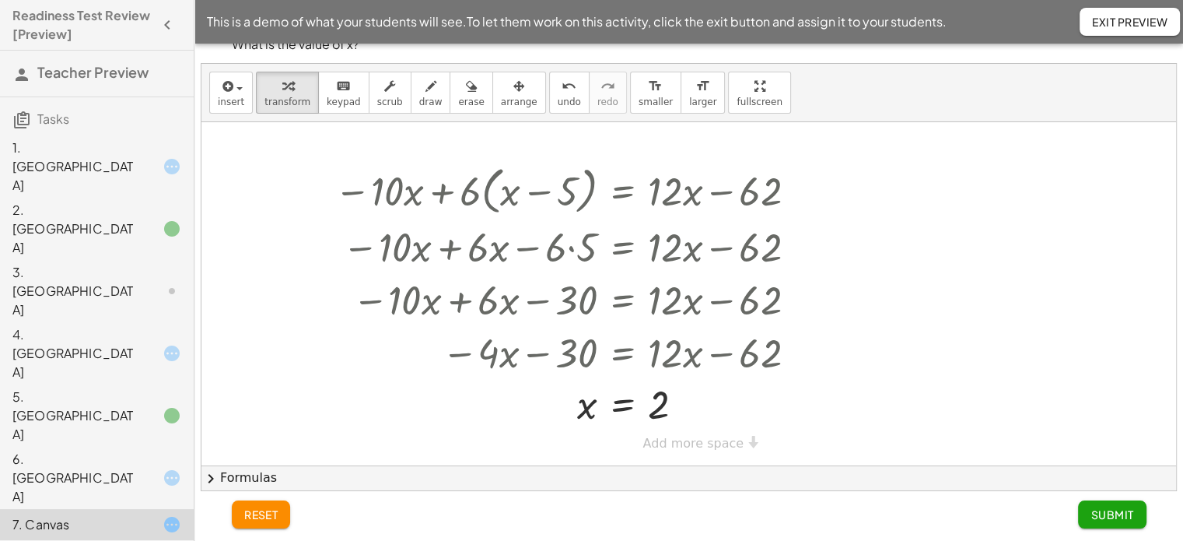
click at [112, 144] on div "1. [GEOGRAPHIC_DATA]" at bounding box center [74, 166] width 125 height 56
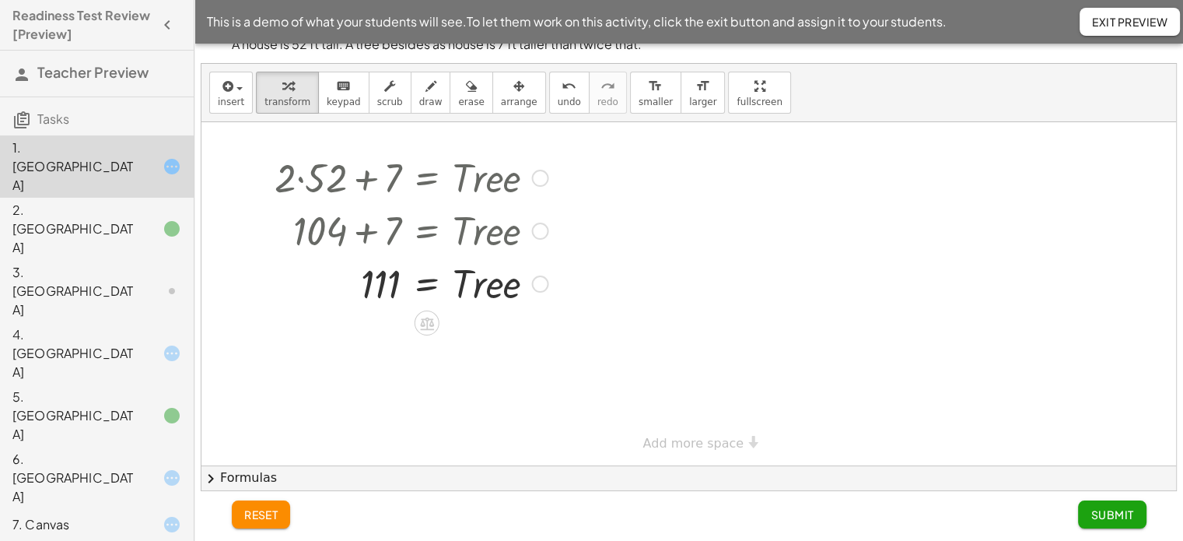
click at [540, 183] on div at bounding box center [540, 178] width 17 height 17
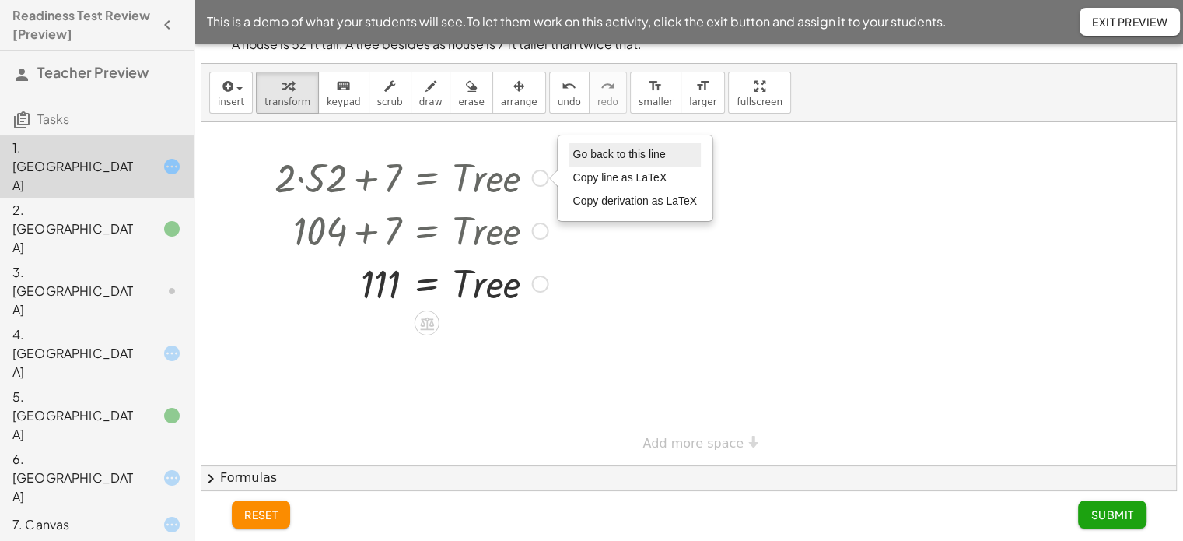
click at [588, 158] on span "Go back to this line" at bounding box center [619, 154] width 93 height 12
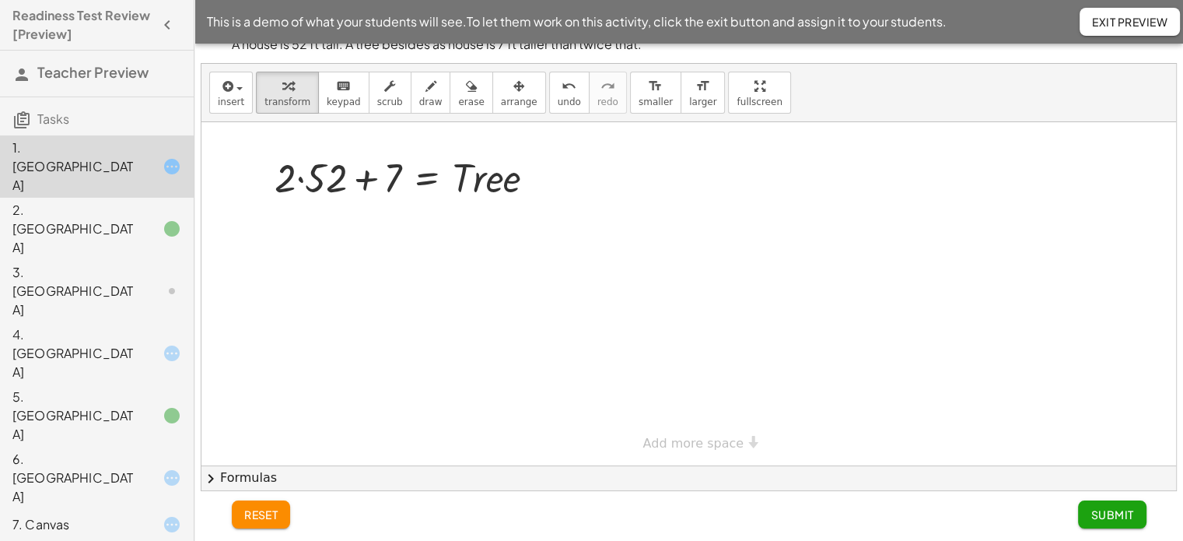
click at [173, 219] on icon at bounding box center [172, 228] width 19 height 19
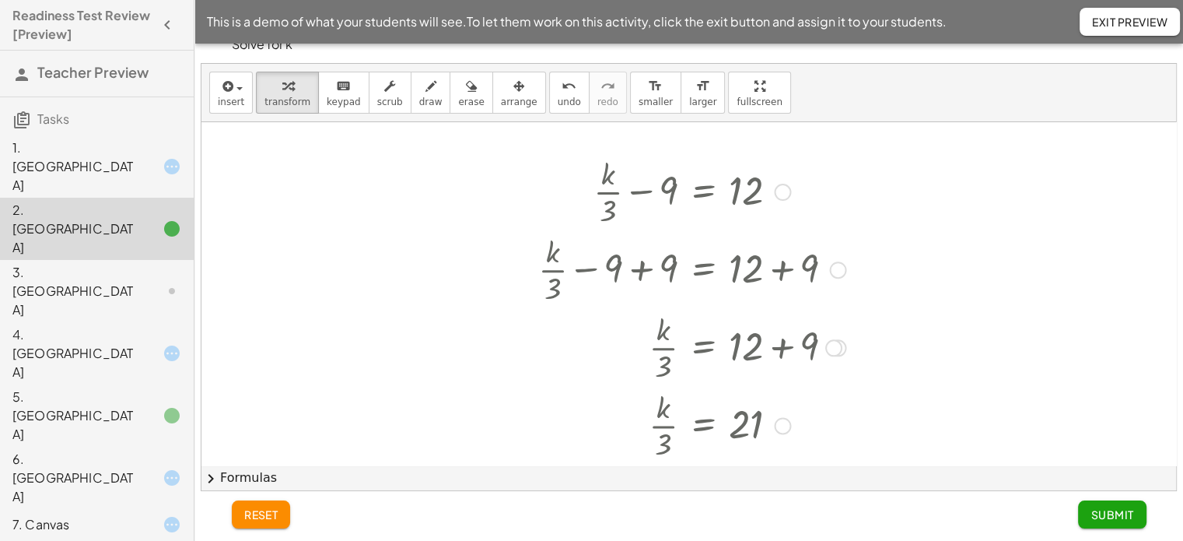
click at [772, 191] on div at bounding box center [692, 191] width 323 height 78
click at [786, 192] on div at bounding box center [782, 192] width 17 height 17
click at [831, 166] on span "Go back to this line" at bounding box center [861, 168] width 93 height 12
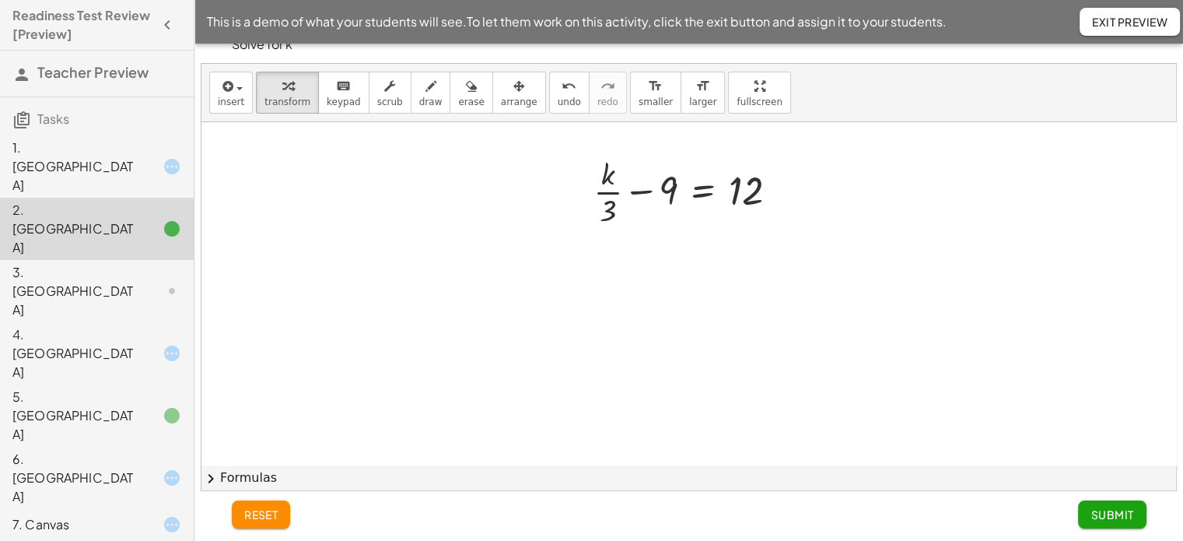
click at [163, 282] on icon at bounding box center [172, 291] width 19 height 19
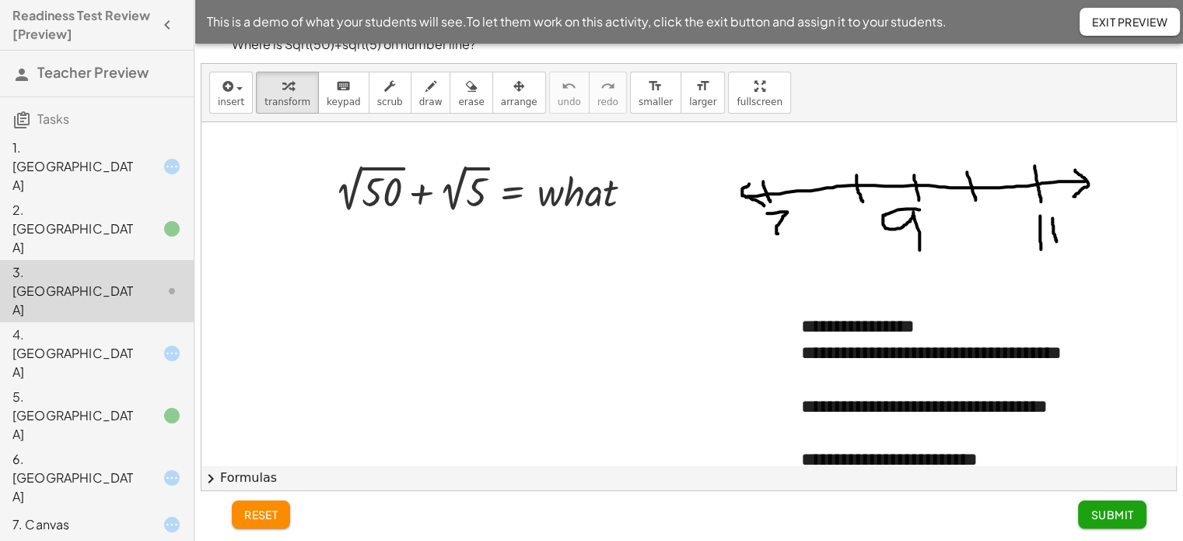
click at [92, 325] on div "4. [GEOGRAPHIC_DATA]" at bounding box center [74, 353] width 125 height 56
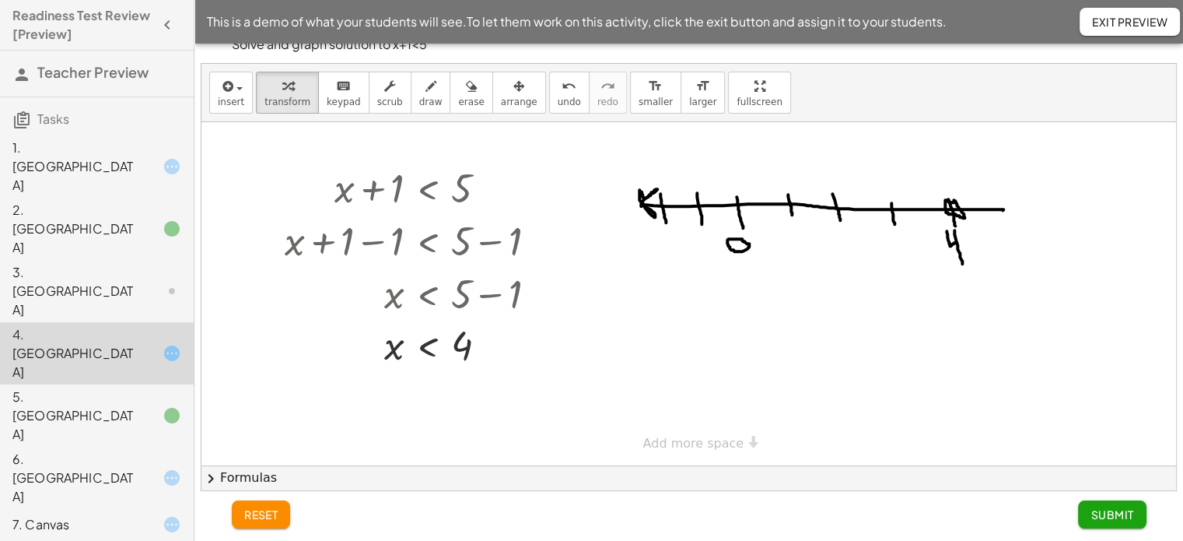
click at [174, 344] on icon at bounding box center [172, 353] width 19 height 19
click at [493, 189] on div at bounding box center [491, 188] width 17 height 17
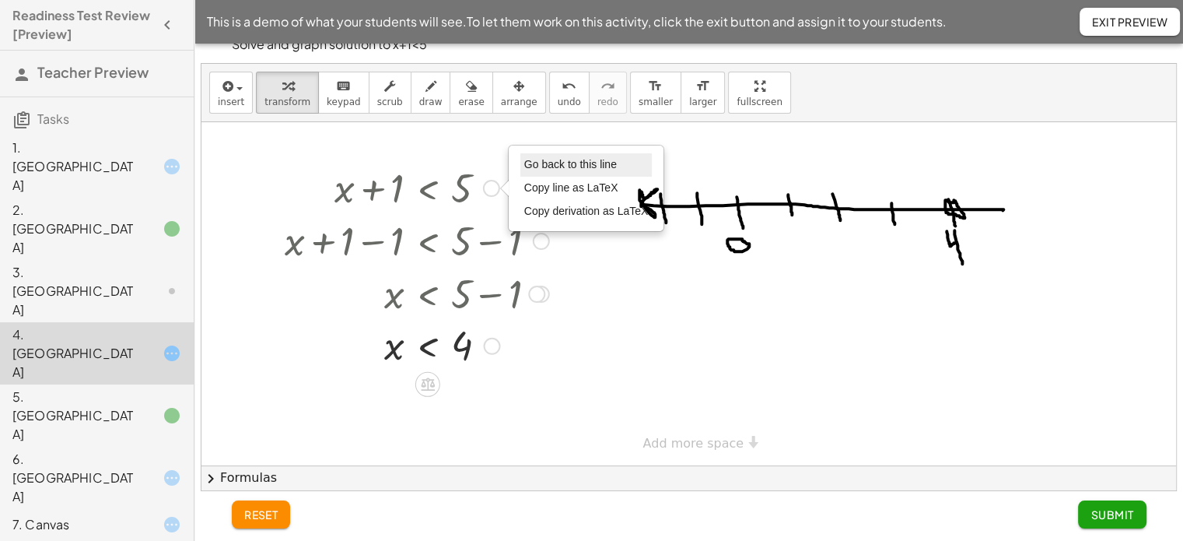
click at [566, 159] on span "Go back to this line" at bounding box center [570, 164] width 93 height 12
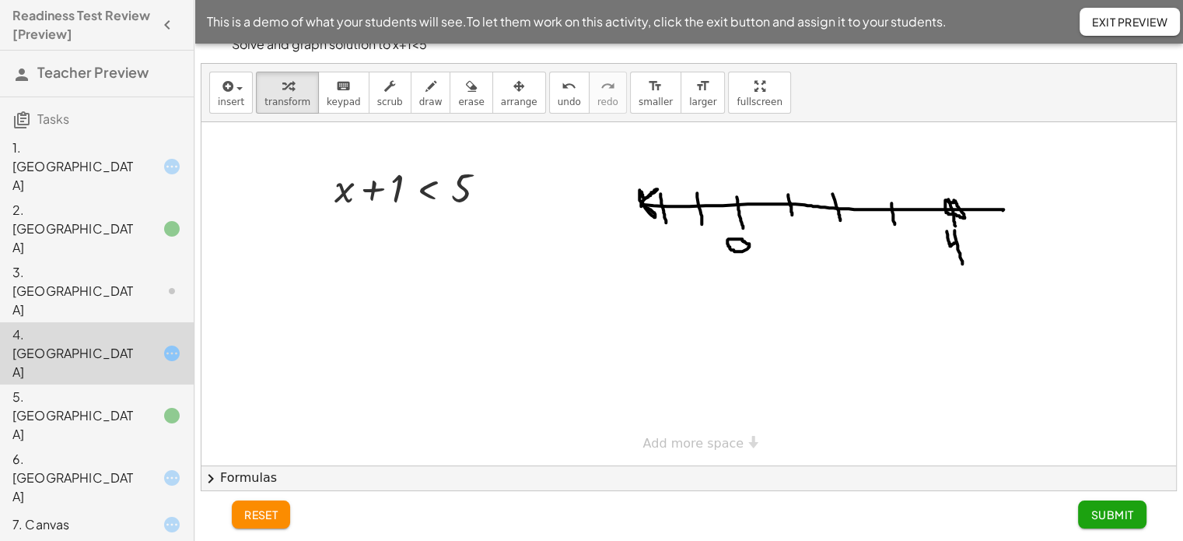
click at [171, 406] on icon at bounding box center [172, 415] width 19 height 19
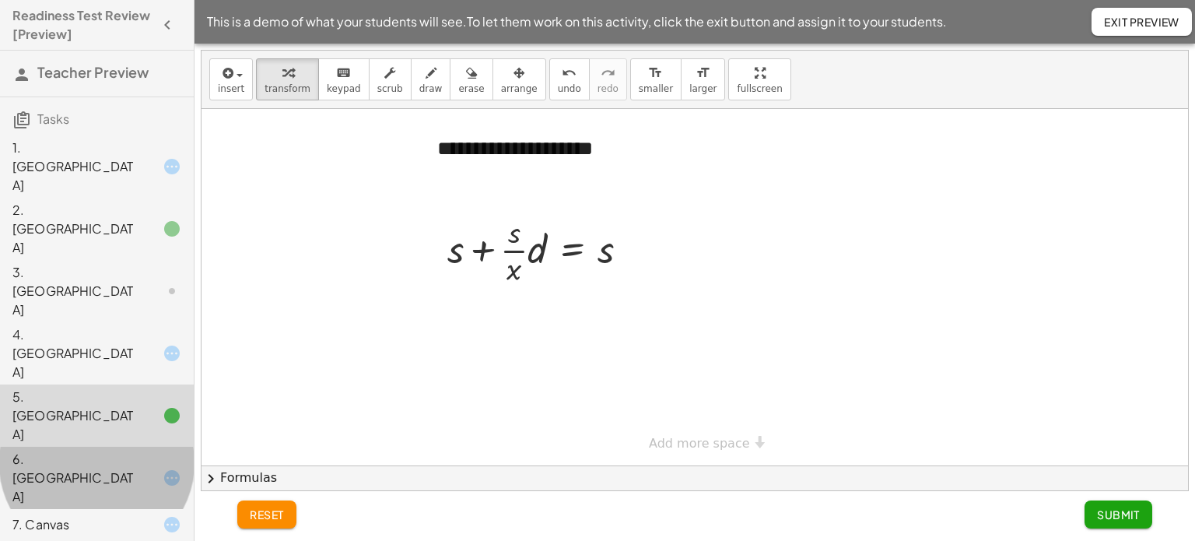
click at [176, 468] on icon at bounding box center [172, 477] width 19 height 19
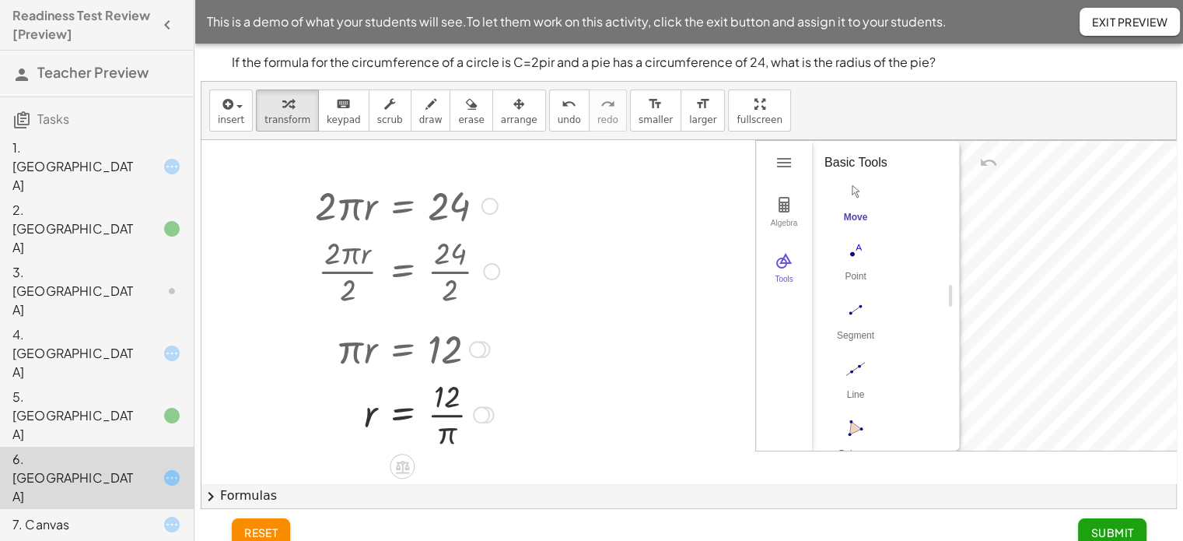
click at [488, 211] on div at bounding box center [490, 206] width 17 height 17
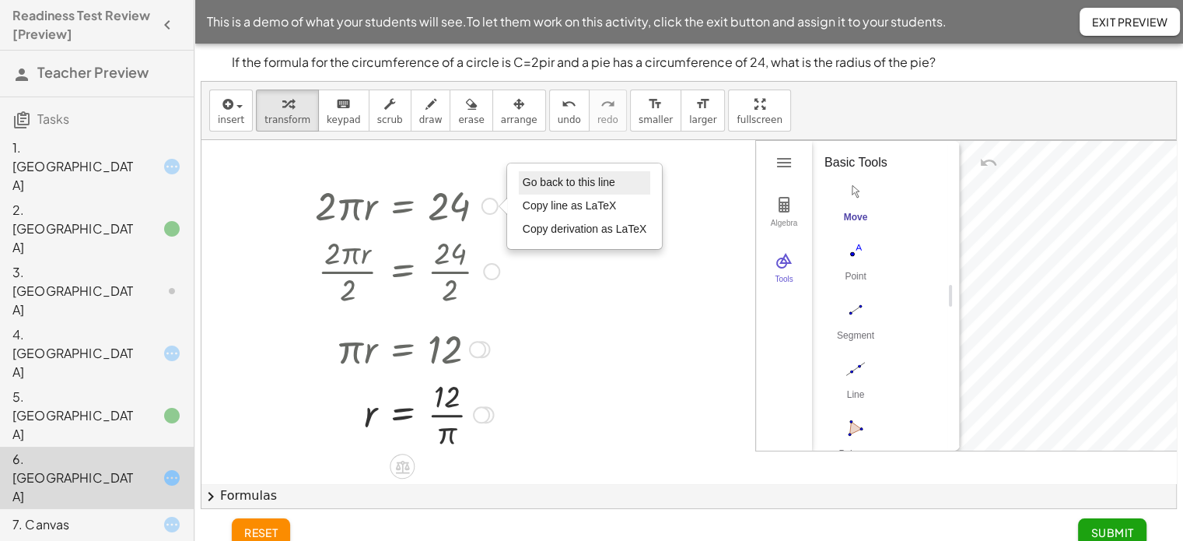
click at [551, 182] on span "Go back to this line" at bounding box center [569, 182] width 93 height 12
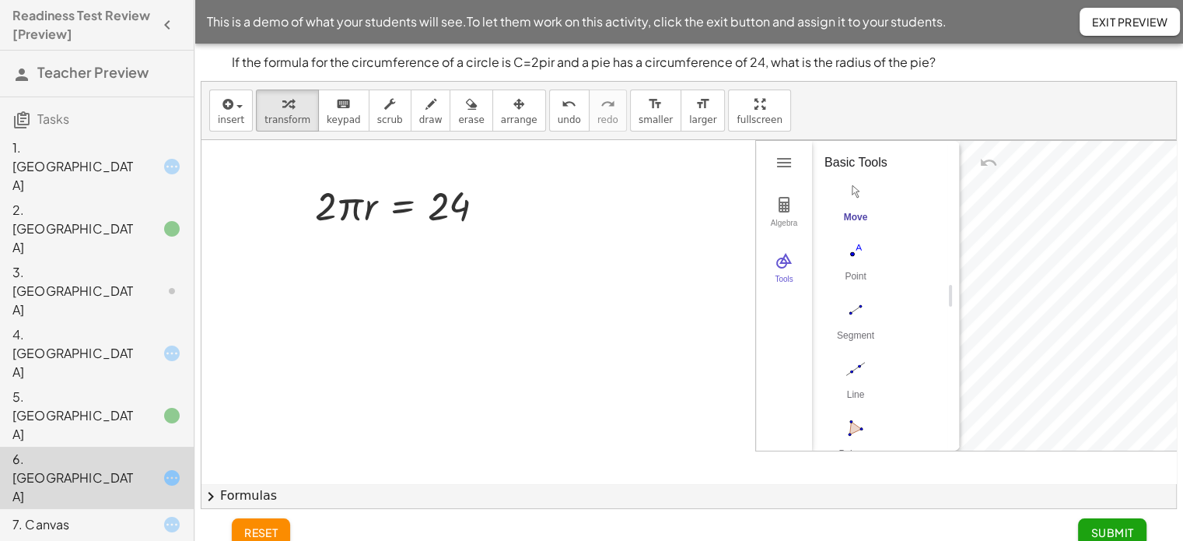
click at [171, 515] on icon at bounding box center [172, 524] width 19 height 19
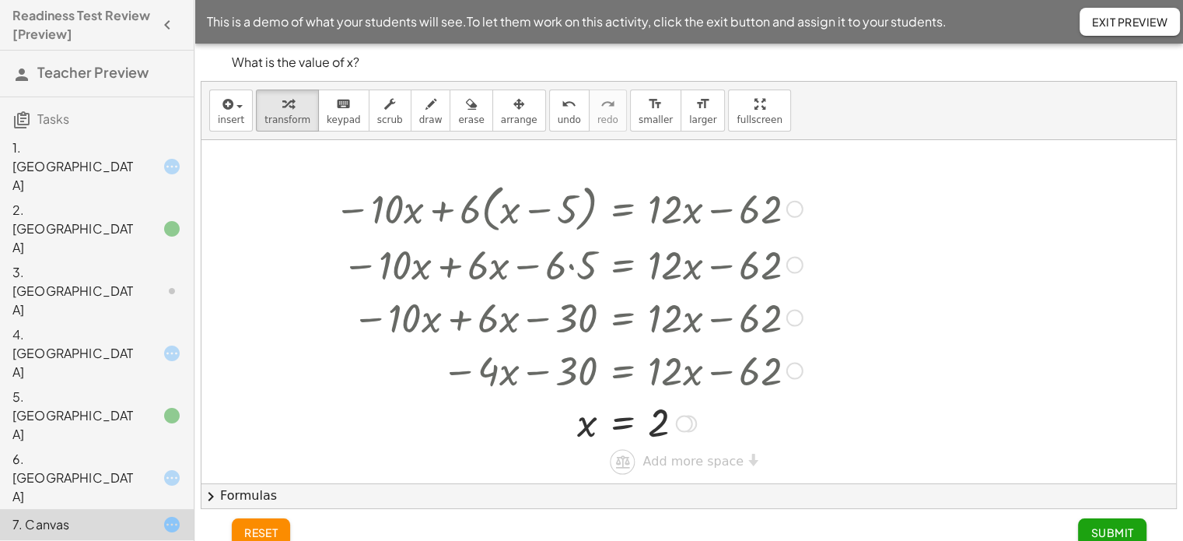
click at [795, 210] on div at bounding box center [795, 209] width 17 height 17
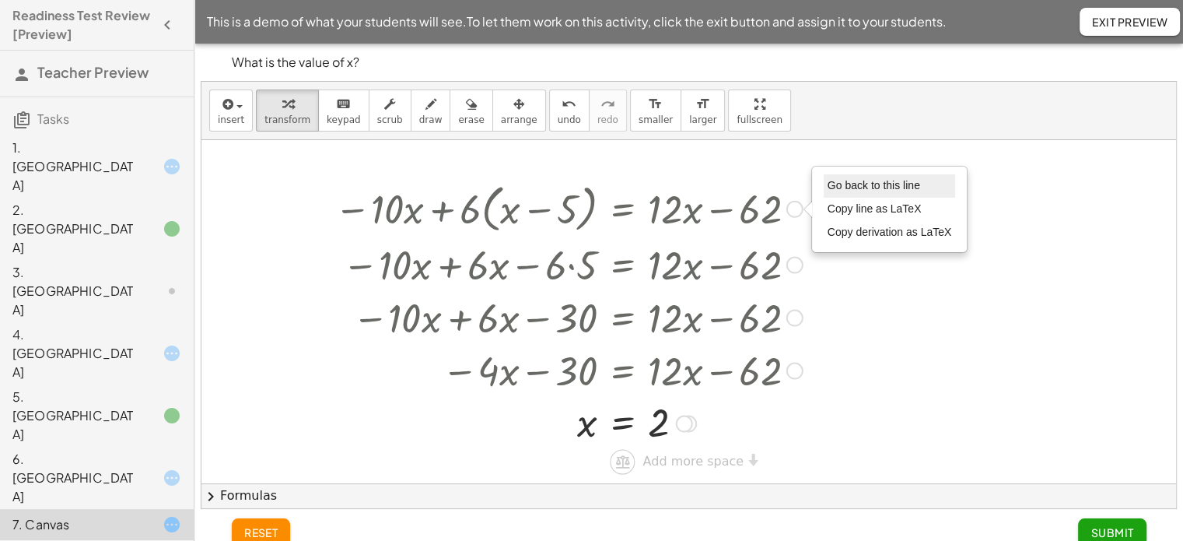
click at [843, 186] on span "Go back to this line" at bounding box center [874, 185] width 93 height 12
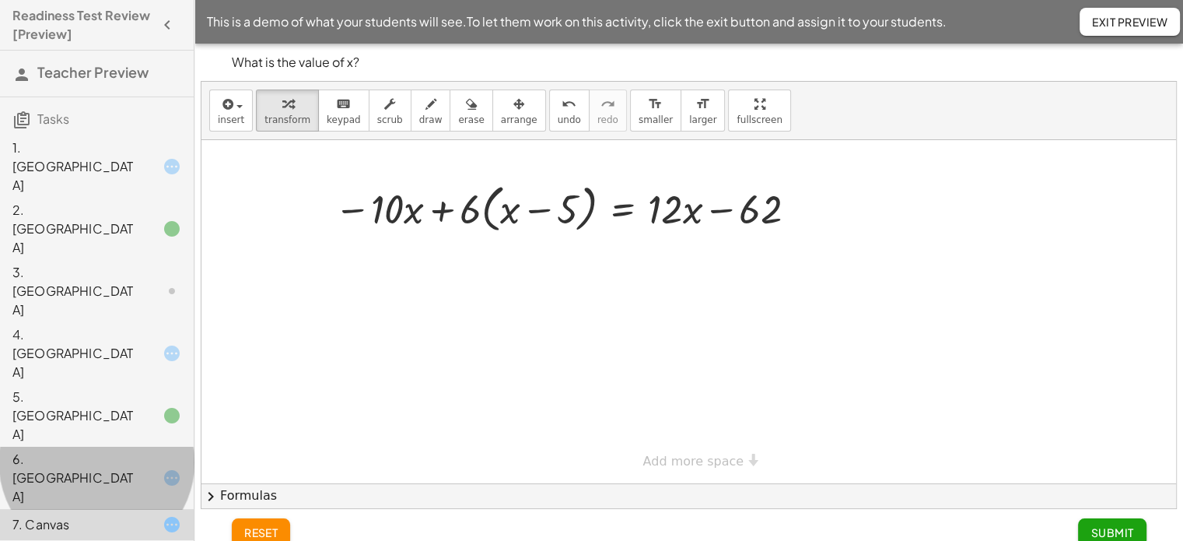
click at [90, 450] on div "6. [GEOGRAPHIC_DATA]" at bounding box center [74, 478] width 125 height 56
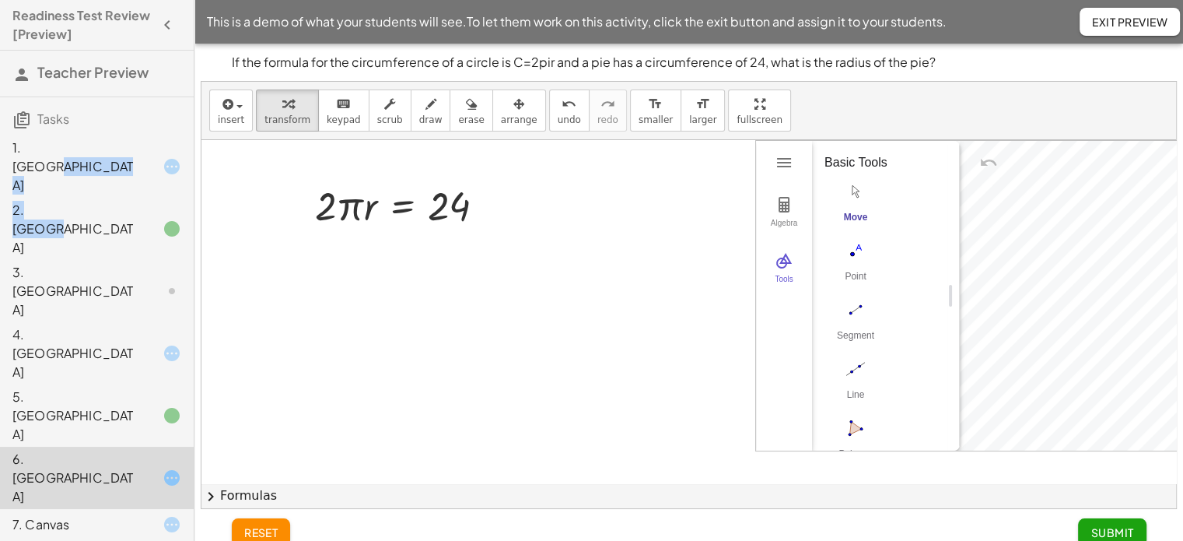
drag, startPoint x: 86, startPoint y: 182, endPoint x: 87, endPoint y: 138, distance: 43.6
click at [87, 138] on div "1. Canvas 2. Canvas 3. Canvas 4. Canvas 5. Canvas 6. Canvas 7. [GEOGRAPHIC_DATA]" at bounding box center [97, 337] width 194 height 417
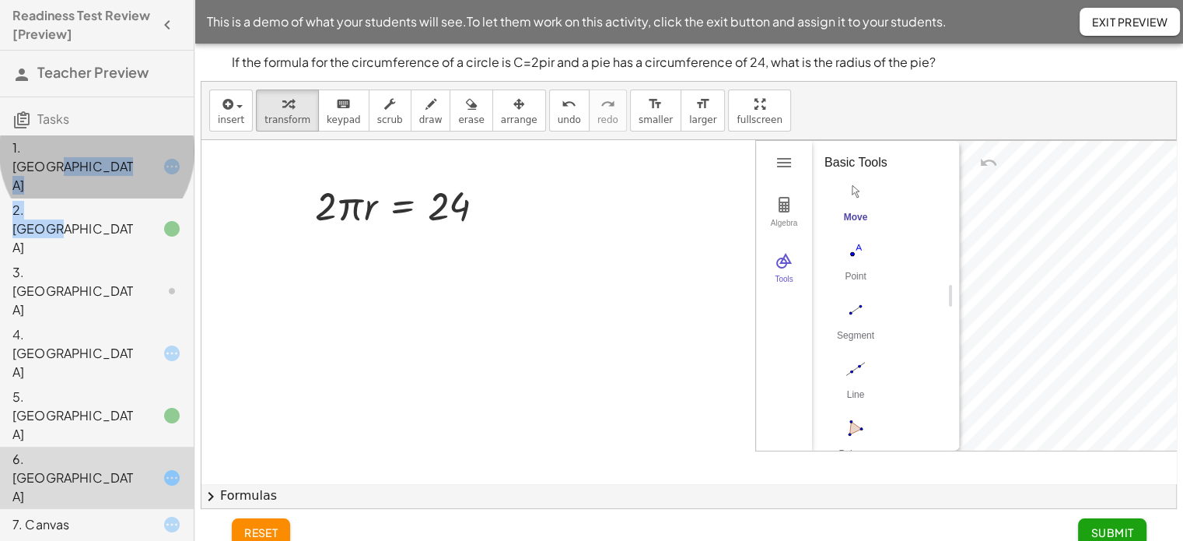
click at [87, 260] on div "1. [GEOGRAPHIC_DATA]" at bounding box center [97, 291] width 194 height 62
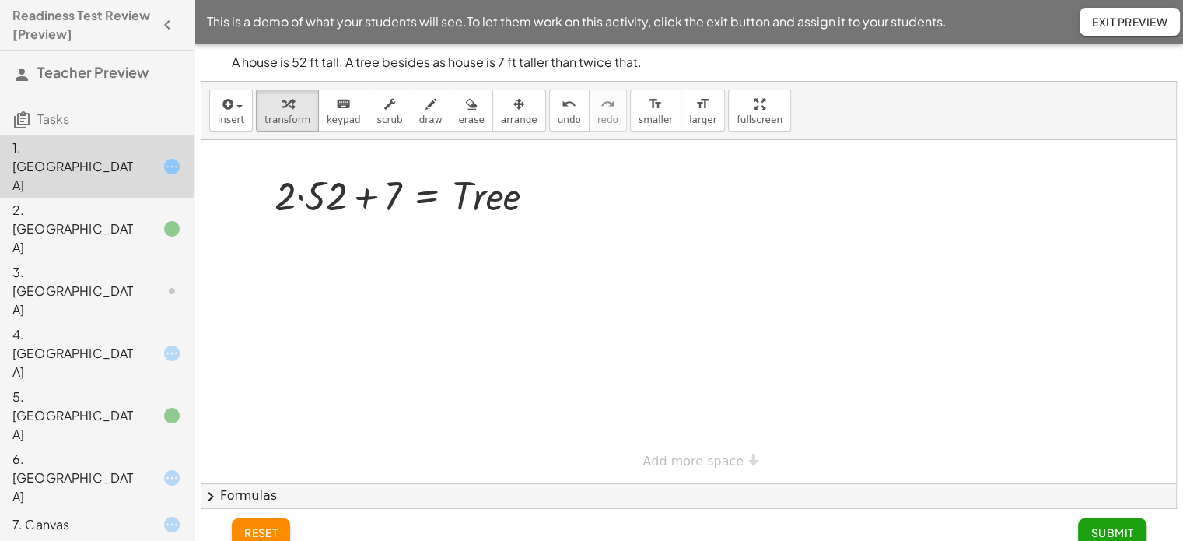
click at [669, 236] on div at bounding box center [688, 311] width 975 height 343
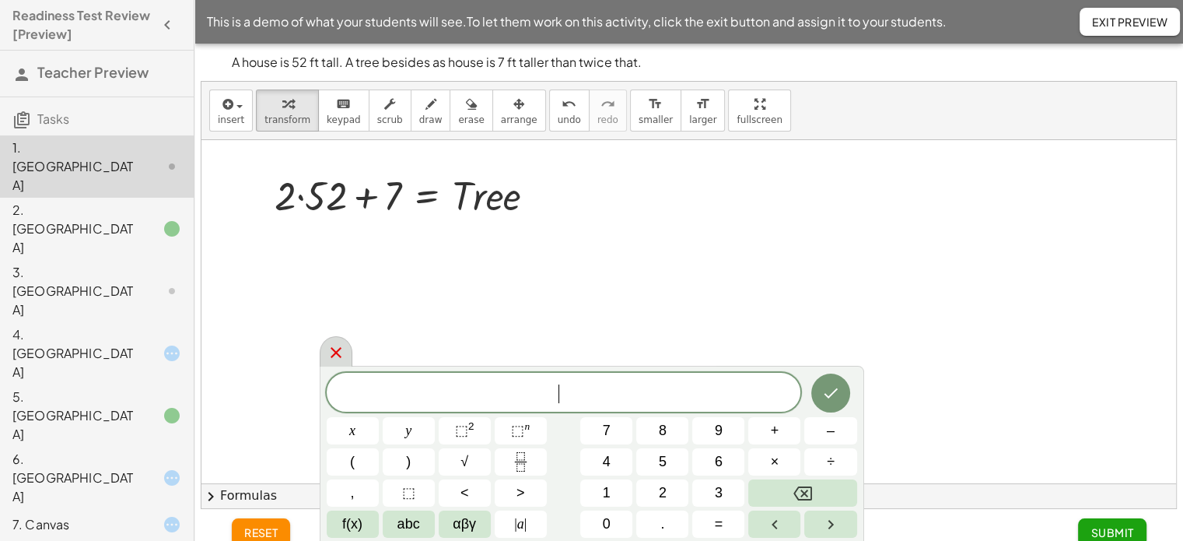
click at [336, 350] on icon at bounding box center [336, 352] width 19 height 19
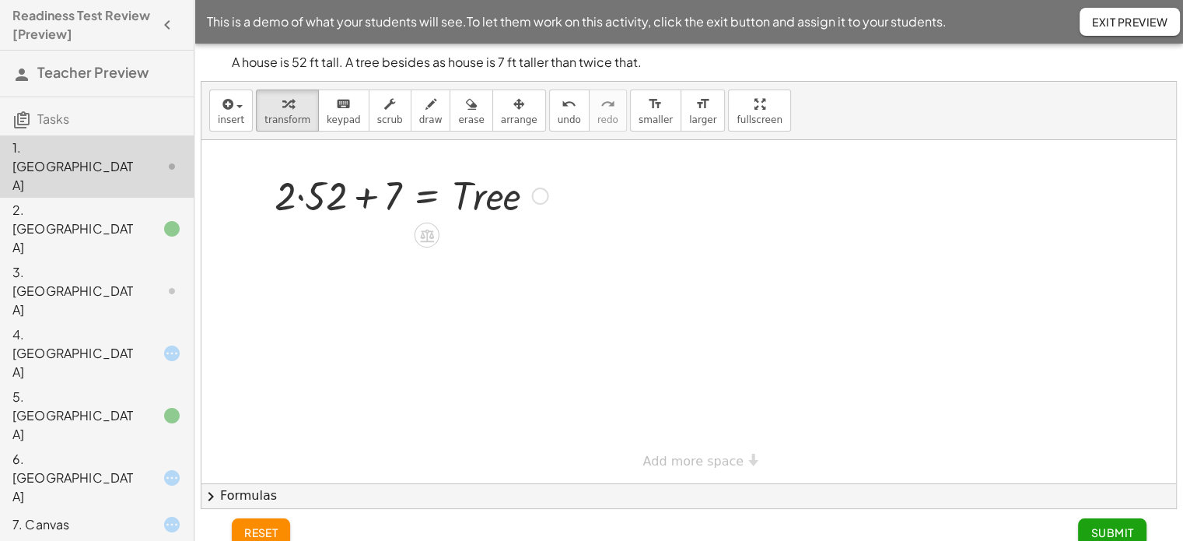
drag, startPoint x: 305, startPoint y: 198, endPoint x: 294, endPoint y: 200, distance: 11.1
click at [294, 200] on div at bounding box center [411, 194] width 289 height 53
click at [302, 195] on div at bounding box center [411, 194] width 289 height 53
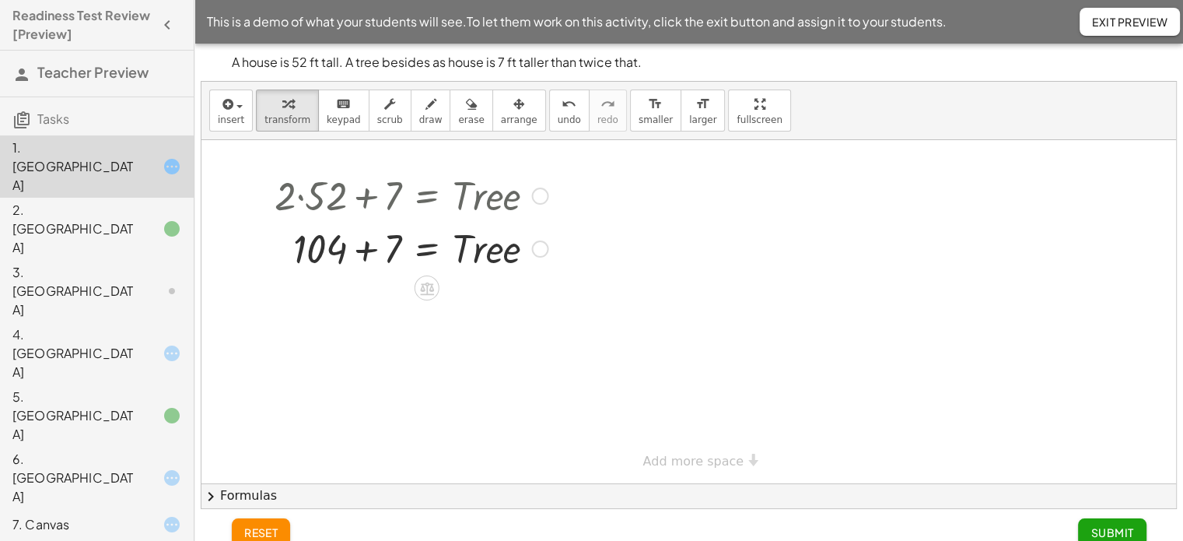
click at [364, 254] on div at bounding box center [411, 247] width 289 height 53
click at [108, 201] on div "2. [GEOGRAPHIC_DATA]" at bounding box center [74, 229] width 125 height 56
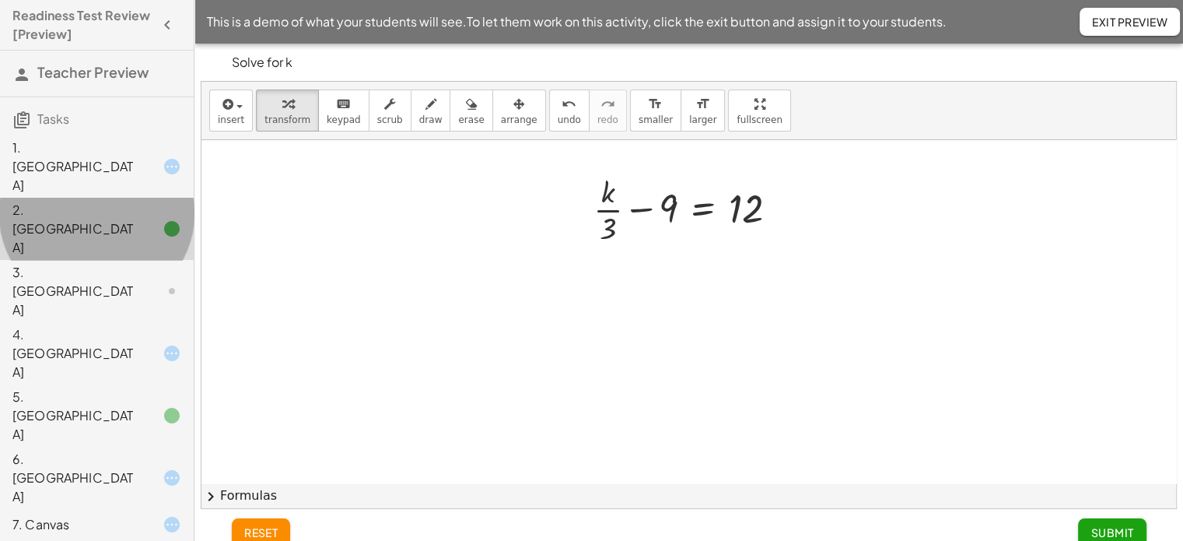
click at [103, 201] on div "2. [GEOGRAPHIC_DATA]" at bounding box center [74, 229] width 125 height 56
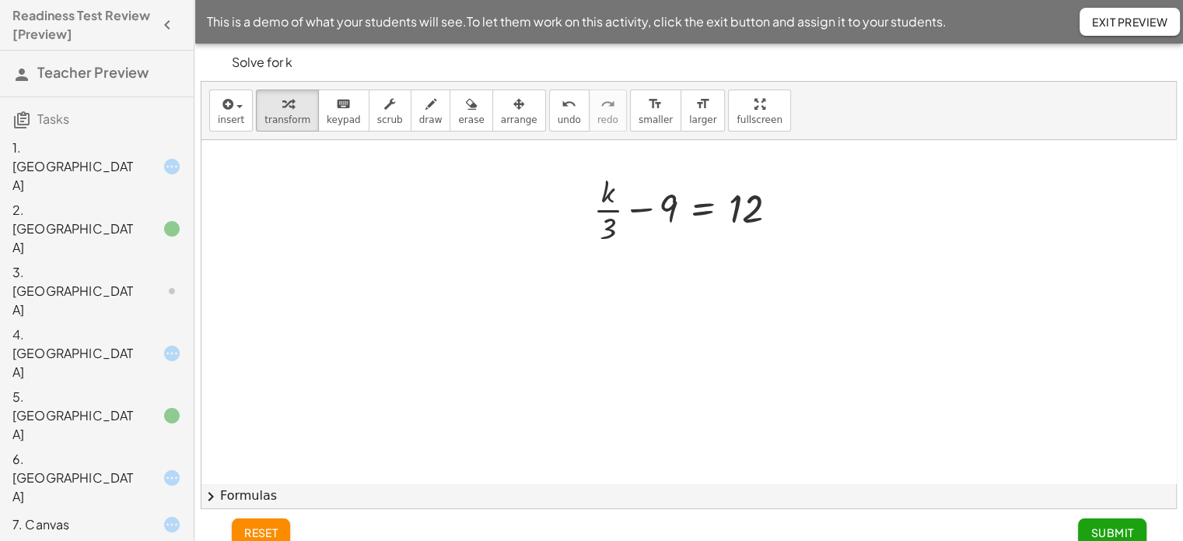
click at [171, 219] on icon at bounding box center [172, 228] width 19 height 19
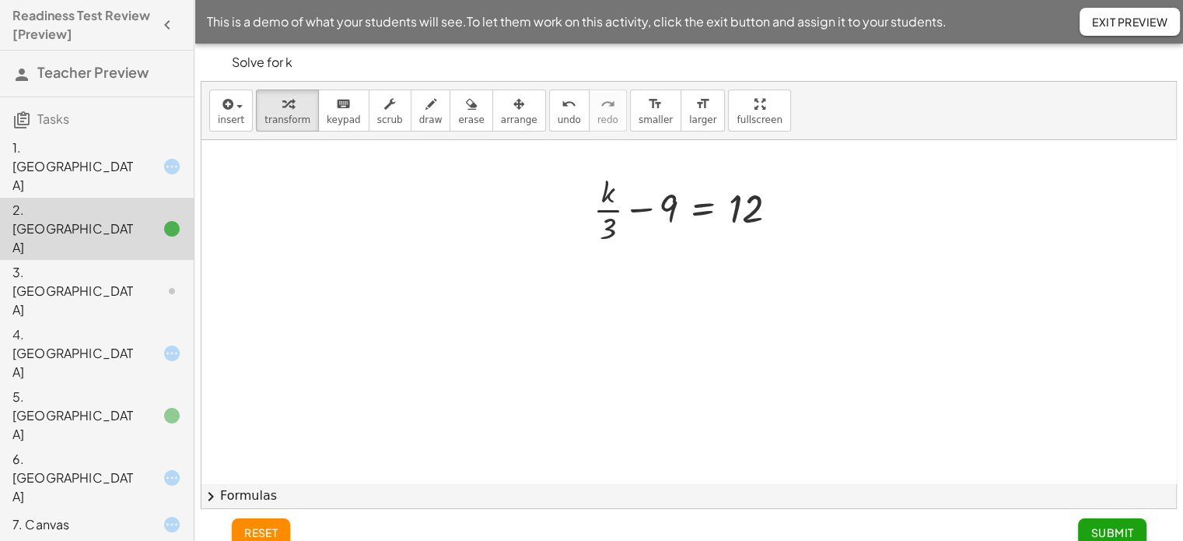
drag, startPoint x: 171, startPoint y: 179, endPoint x: 555, endPoint y: 173, distance: 383.6
click at [555, 173] on main "Readiness Test Review [Preview] Teacher Preview Tasks 1. Canvas 2. Canvas 3. Ca…" at bounding box center [591, 279] width 1183 height 559
drag, startPoint x: 672, startPoint y: 211, endPoint x: 767, endPoint y: 207, distance: 95.0
click at [767, 207] on div at bounding box center [692, 209] width 212 height 78
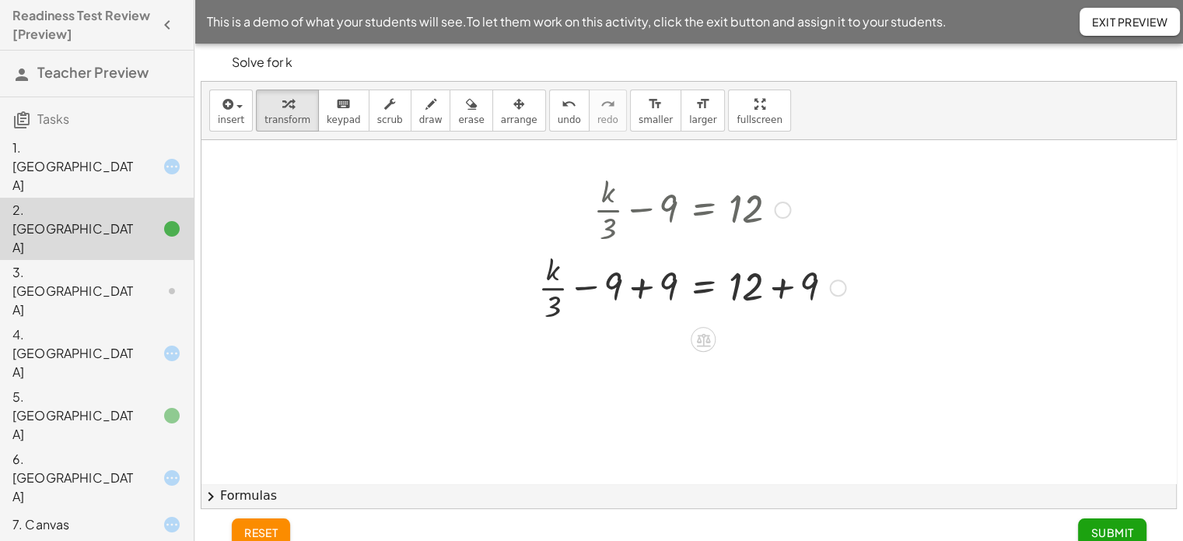
click at [640, 288] on div at bounding box center [692, 286] width 323 height 78
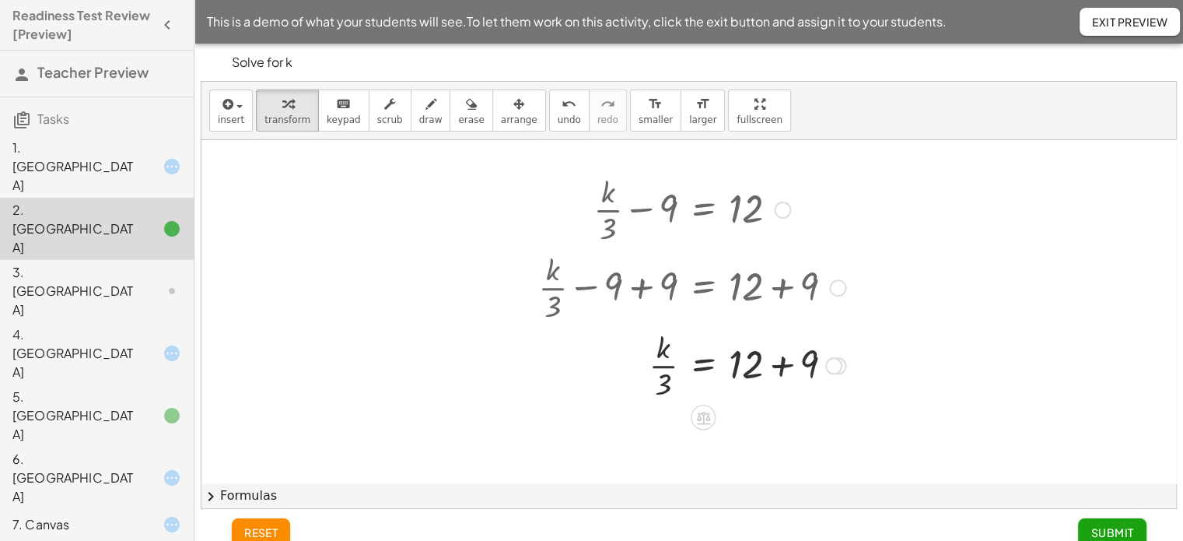
click at [778, 364] on div at bounding box center [692, 364] width 323 height 78
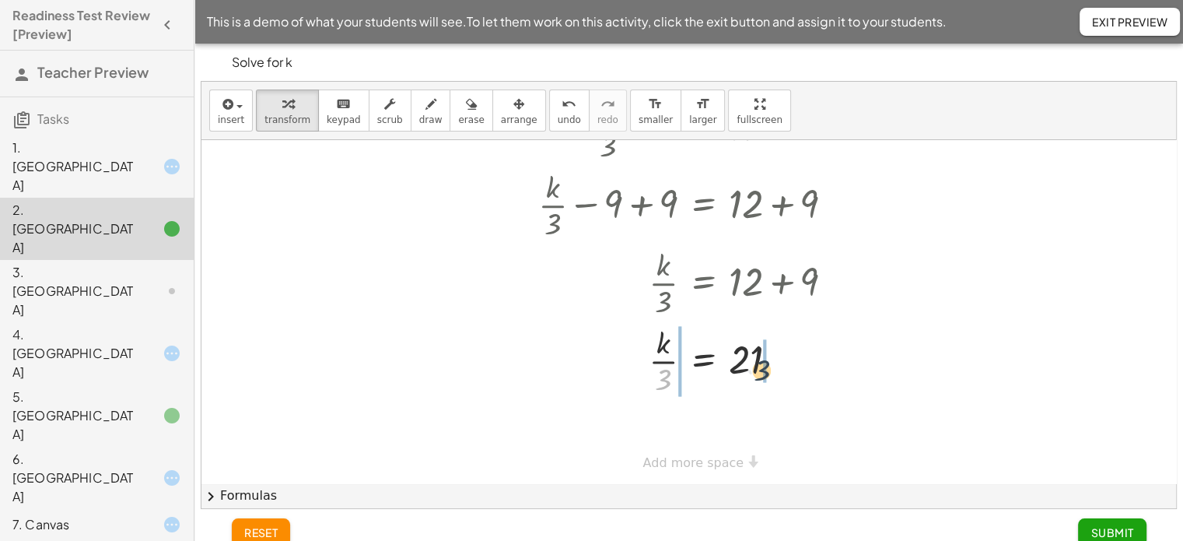
drag, startPoint x: 664, startPoint y: 380, endPoint x: 767, endPoint y: 370, distance: 104.0
click at [767, 370] on div at bounding box center [692, 360] width 323 height 78
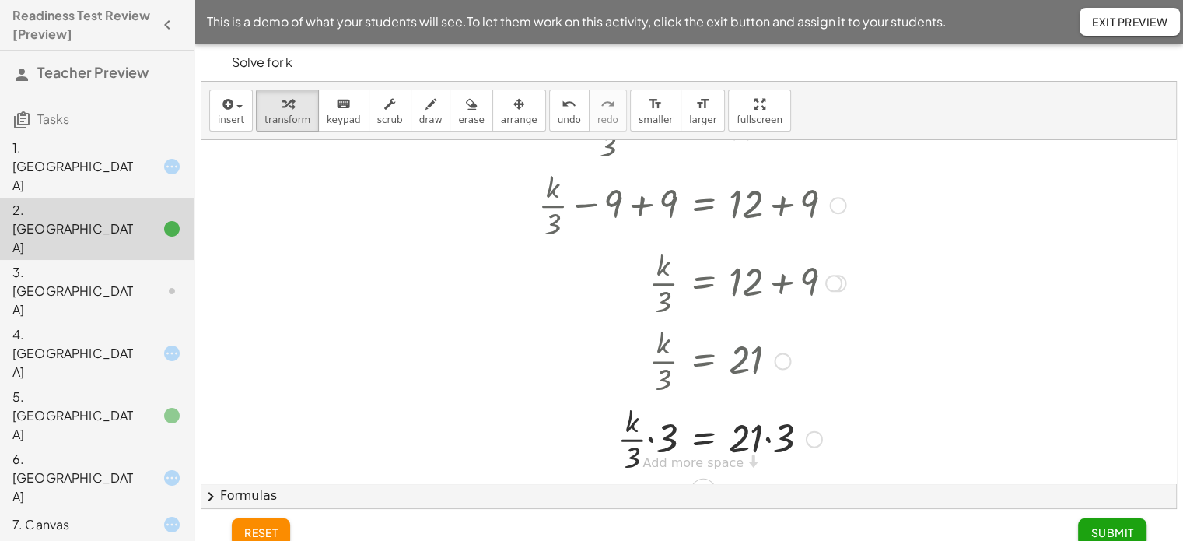
scroll to position [101, 0]
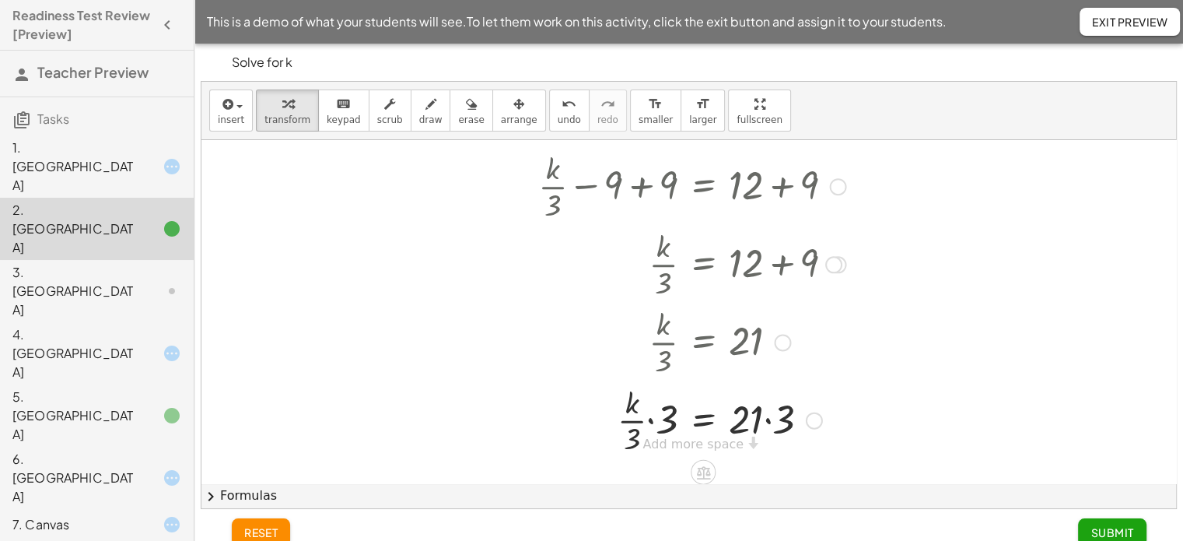
click at [653, 421] on div at bounding box center [692, 419] width 323 height 78
click at [660, 421] on div at bounding box center [692, 419] width 323 height 78
drag, startPoint x: 657, startPoint y: 443, endPoint x: 669, endPoint y: 387, distance: 57.2
click at [669, 387] on div "+ · k · 3 − 9 = 12 + · k · 3 − 9 + 9 = + 12 + 9 + · k · 3 + 0 = + 12 + 9 · k · …" at bounding box center [688, 383] width 975 height 688
drag, startPoint x: 657, startPoint y: 436, endPoint x: 667, endPoint y: 391, distance: 45.5
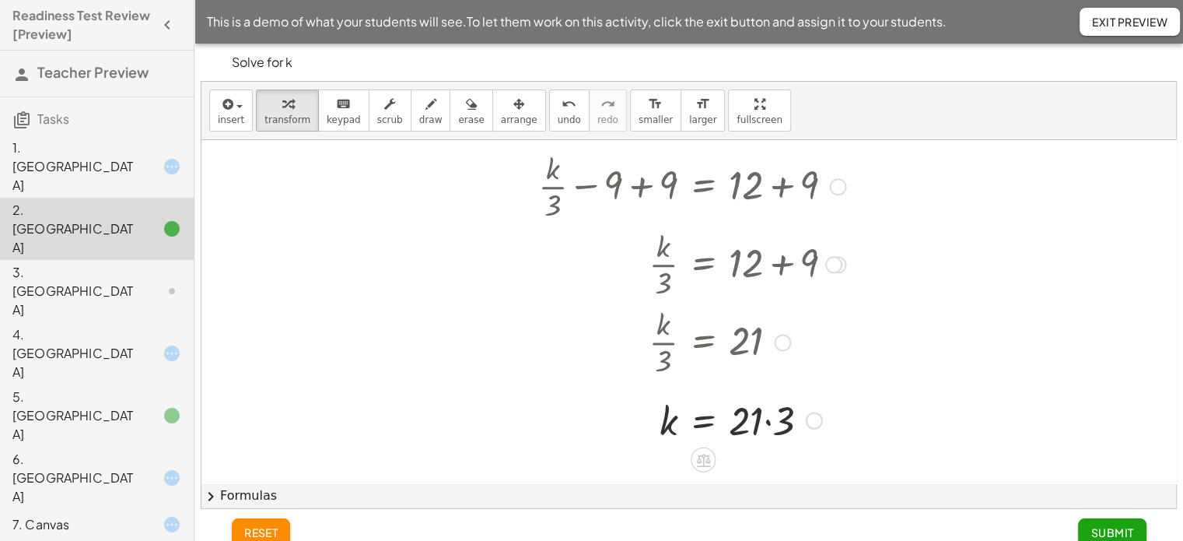
click at [771, 416] on div at bounding box center [692, 419] width 323 height 53
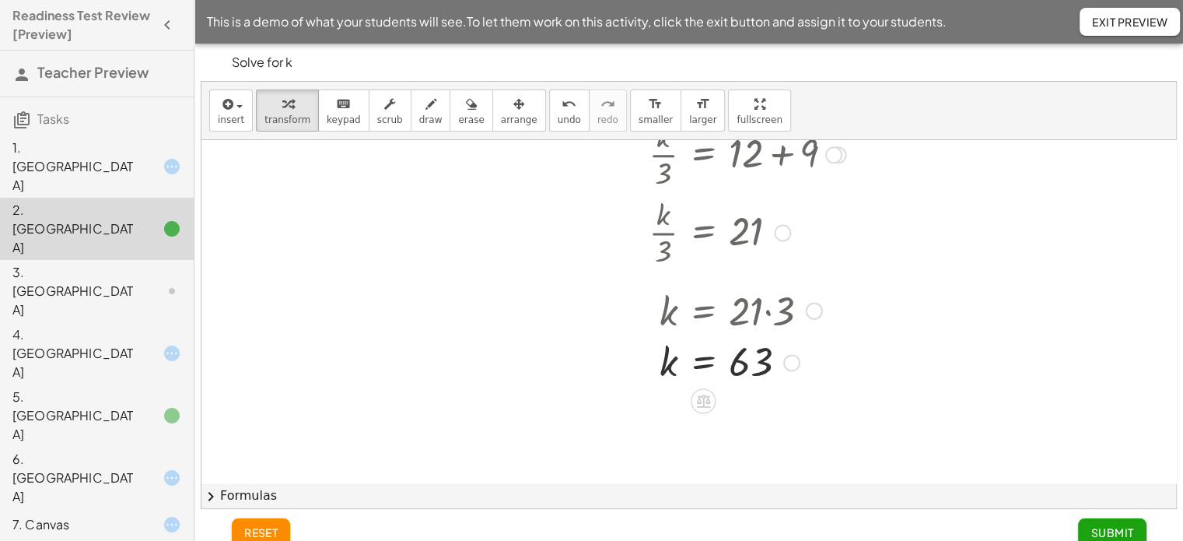
scroll to position [215, 0]
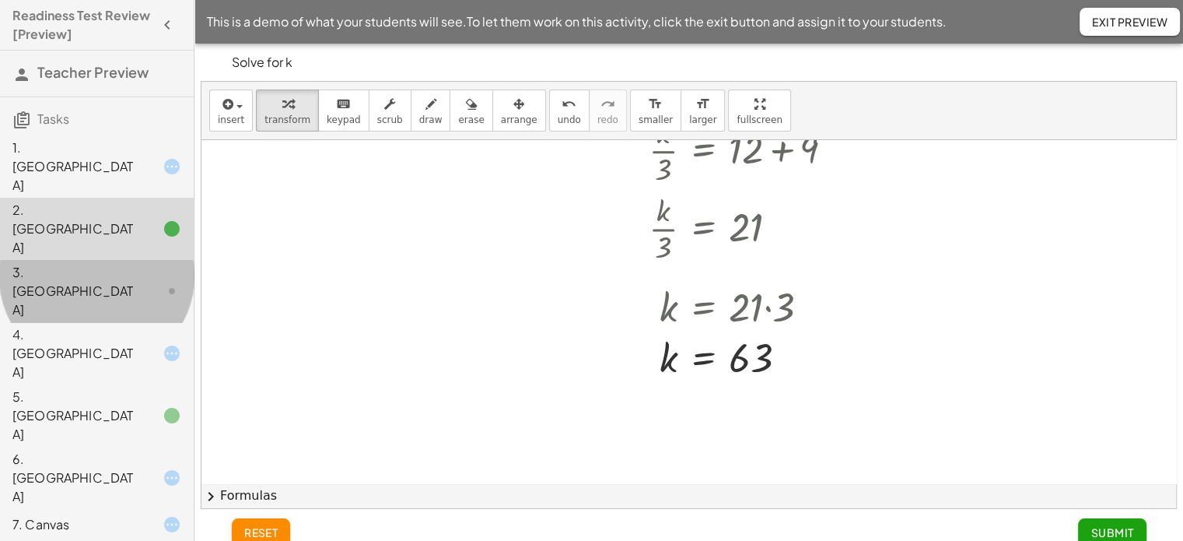
click at [96, 263] on div "3. [GEOGRAPHIC_DATA]" at bounding box center [74, 291] width 125 height 56
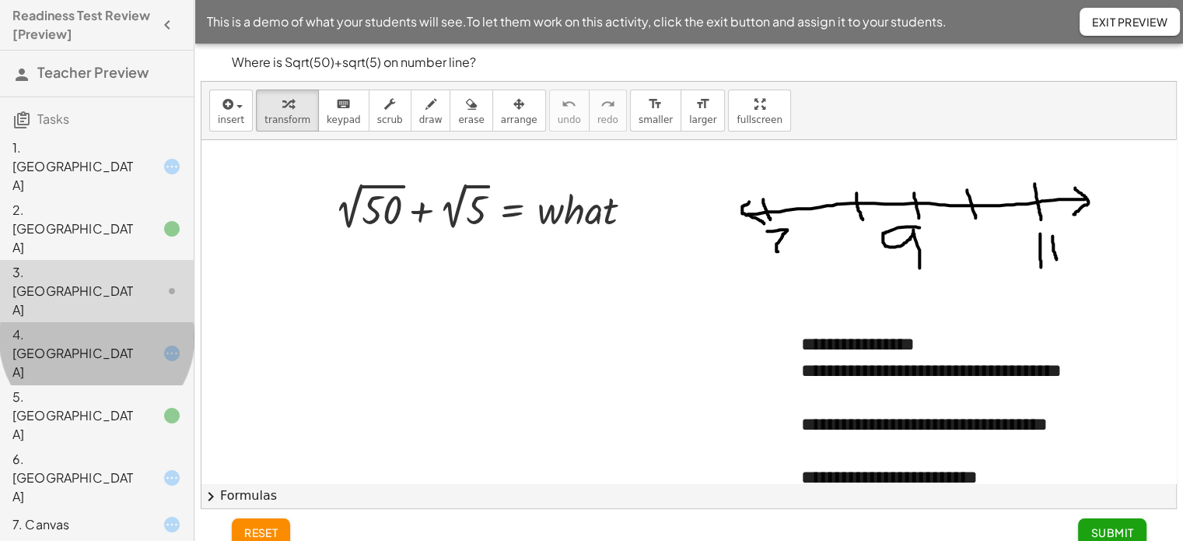
click at [138, 344] on div at bounding box center [160, 353] width 44 height 19
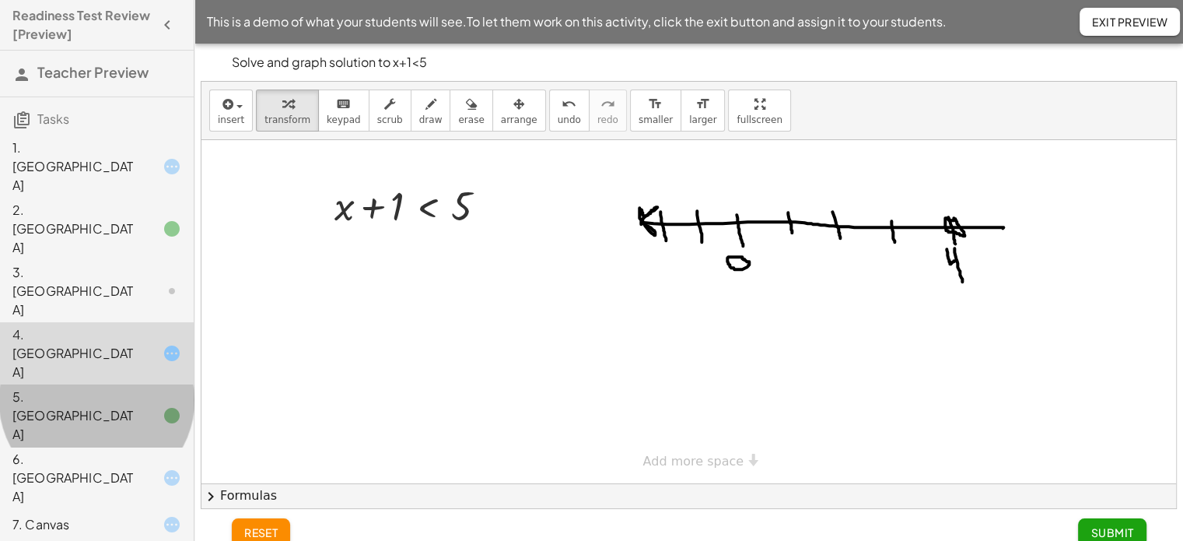
click at [121, 387] on div "5. [GEOGRAPHIC_DATA]" at bounding box center [74, 415] width 125 height 56
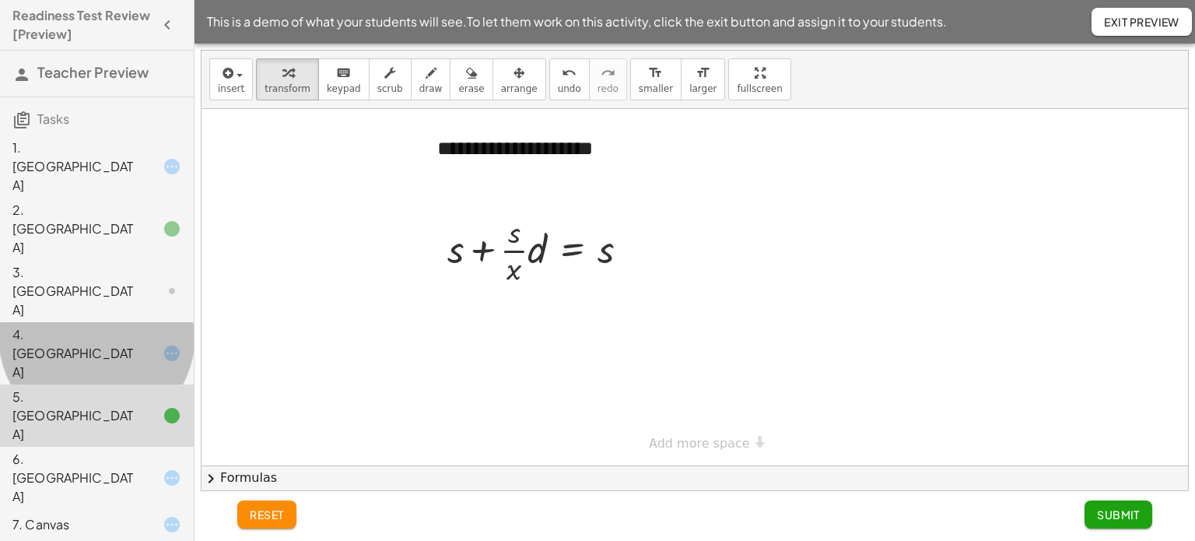
click at [114, 325] on div "4. [GEOGRAPHIC_DATA]" at bounding box center [74, 353] width 125 height 56
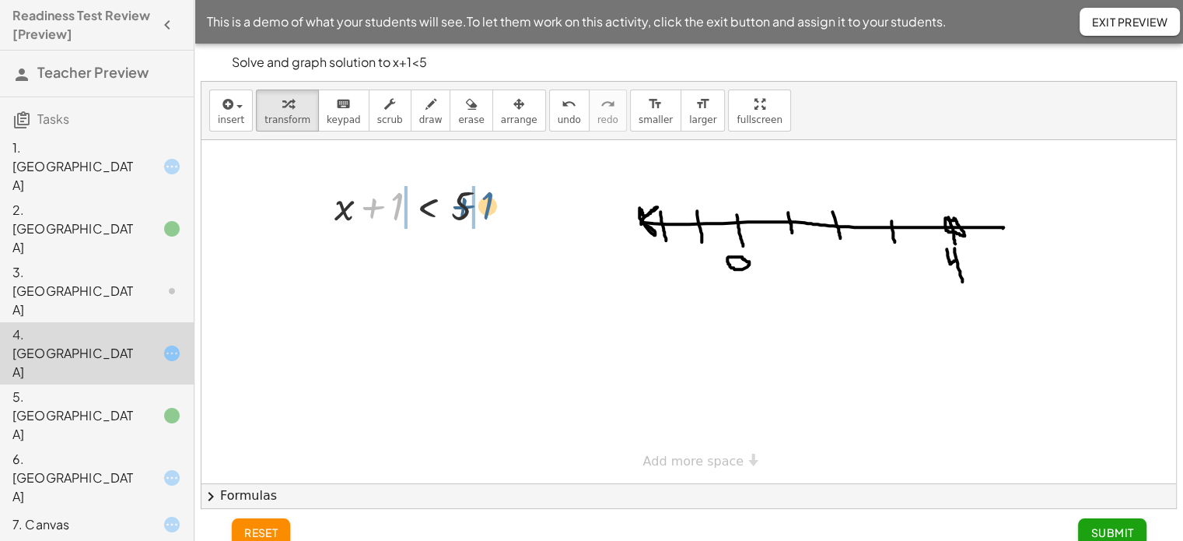
drag, startPoint x: 398, startPoint y: 205, endPoint x: 489, endPoint y: 205, distance: 91.0
click at [489, 205] on div at bounding box center [417, 204] width 180 height 53
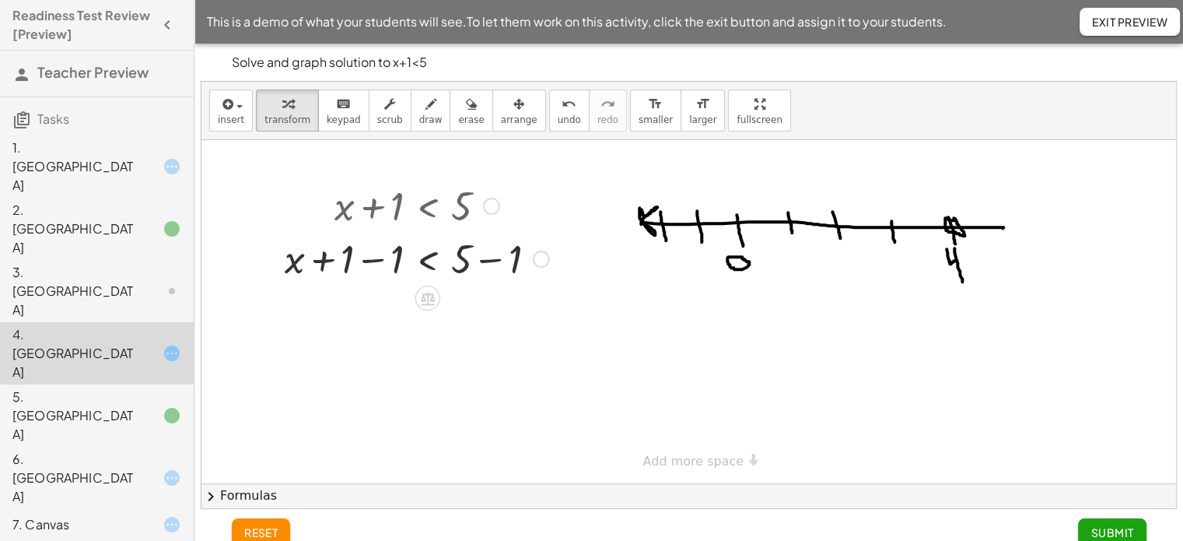
click at [370, 259] on div at bounding box center [417, 257] width 280 height 53
click at [492, 314] on div at bounding box center [417, 310] width 280 height 53
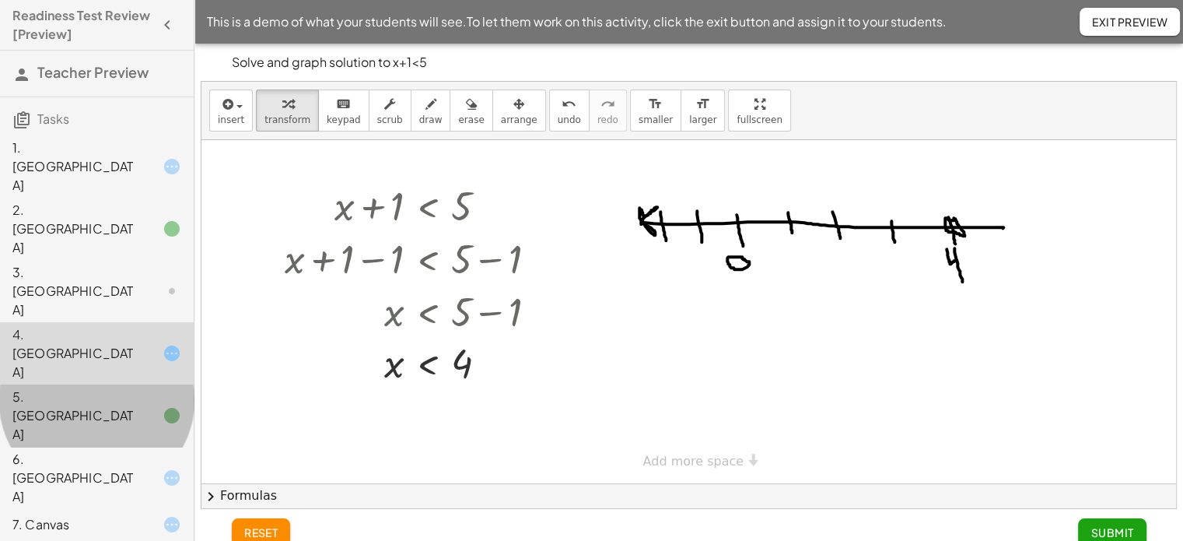
click at [173, 406] on icon at bounding box center [172, 415] width 19 height 19
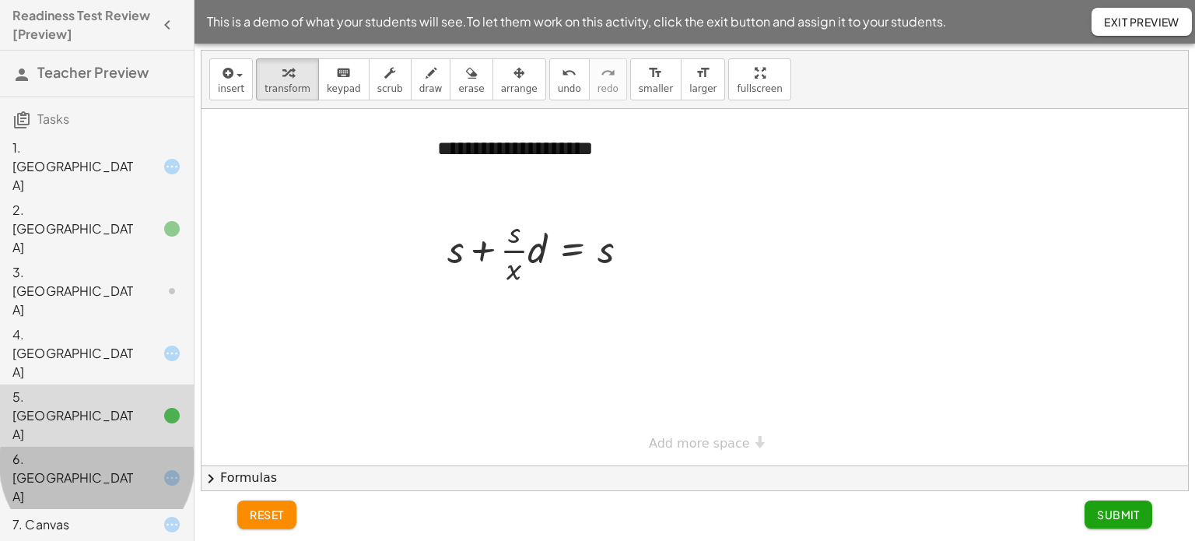
click at [146, 468] on div at bounding box center [160, 477] width 44 height 19
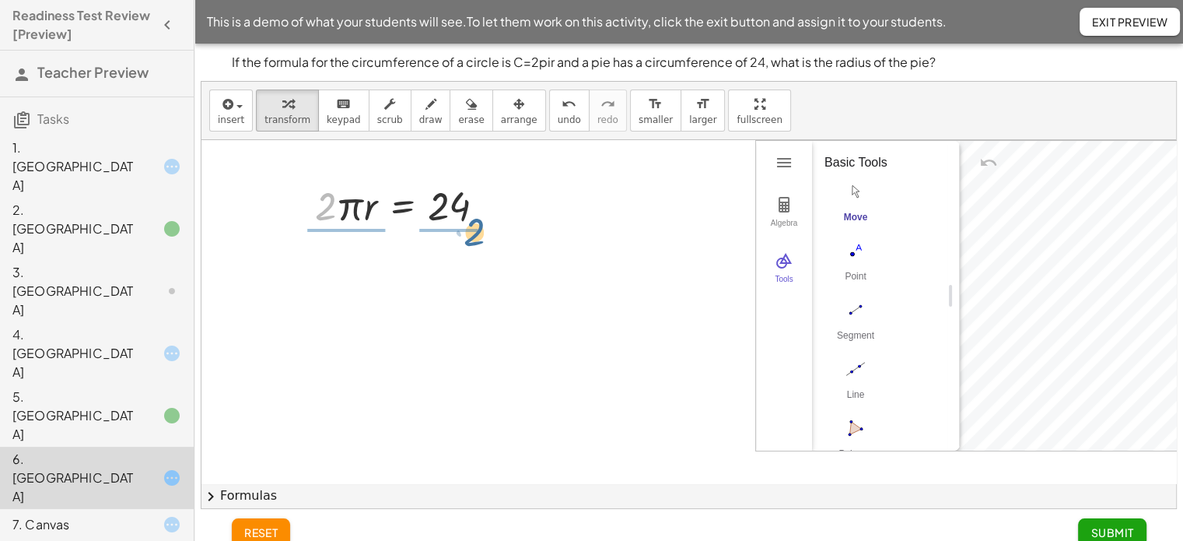
drag, startPoint x: 324, startPoint y: 209, endPoint x: 473, endPoint y: 233, distance: 151.2
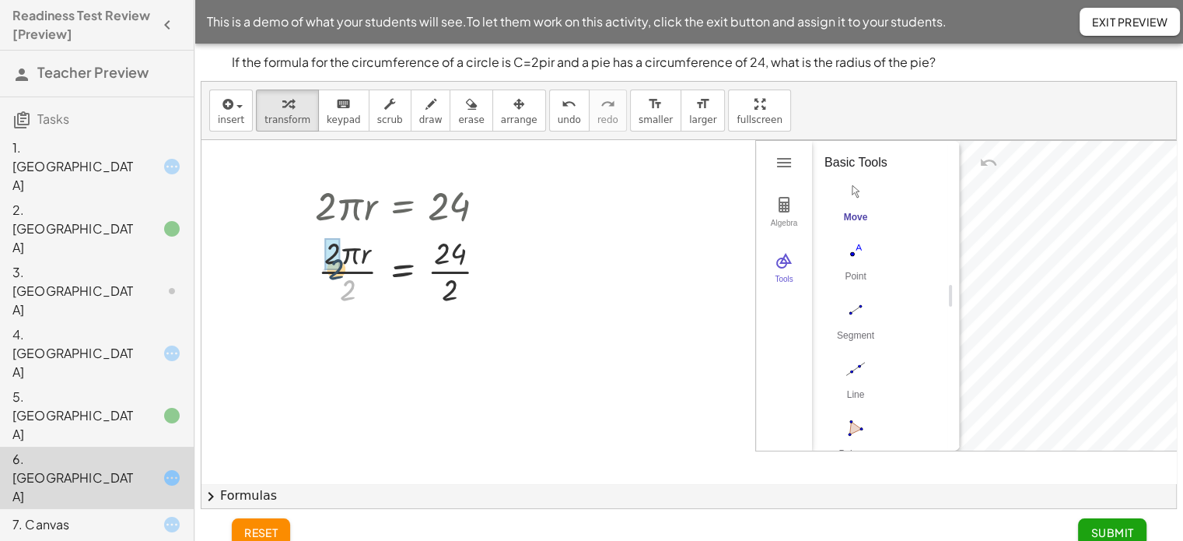
drag, startPoint x: 344, startPoint y: 286, endPoint x: 335, endPoint y: 269, distance: 18.8
drag, startPoint x: 448, startPoint y: 367, endPoint x: 448, endPoint y: 341, distance: 26.5
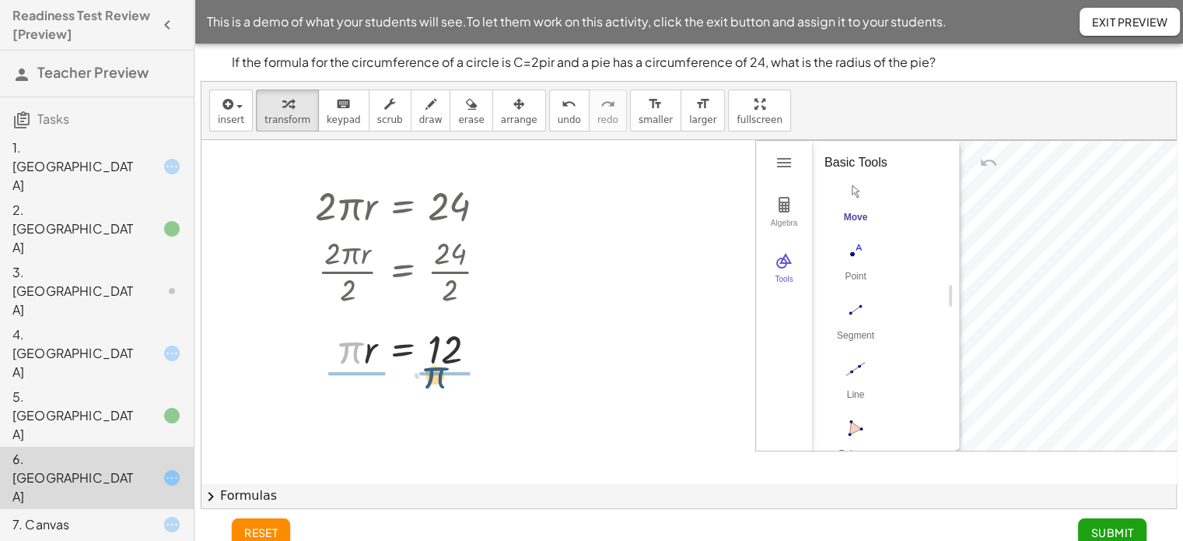
drag, startPoint x: 345, startPoint y: 354, endPoint x: 435, endPoint y: 380, distance: 93.3
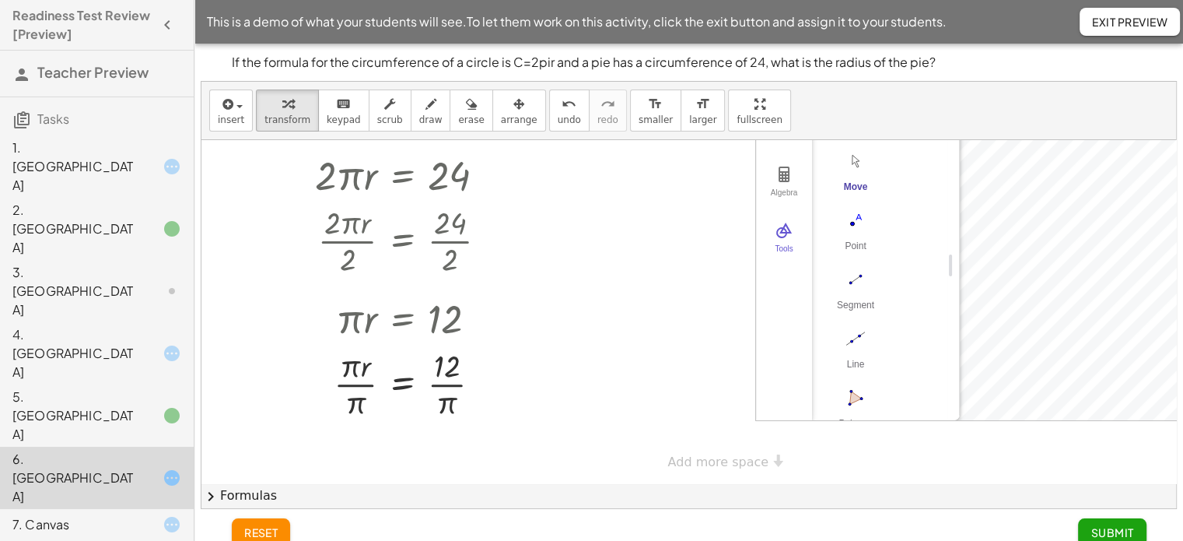
scroll to position [31, 0]
drag, startPoint x: 355, startPoint y: 398, endPoint x: 345, endPoint y: 370, distance: 29.5
click at [76, 515] on div "7. Canvas" at bounding box center [74, 524] width 125 height 19
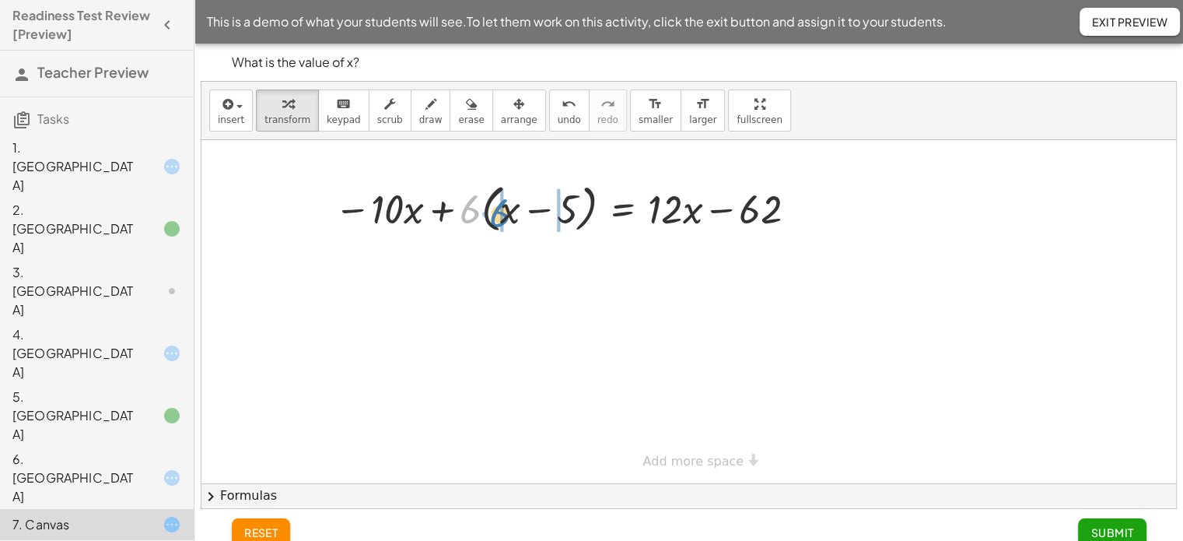
drag, startPoint x: 467, startPoint y: 214, endPoint x: 496, endPoint y: 218, distance: 29.8
click at [496, 218] on div at bounding box center [569, 207] width 484 height 59
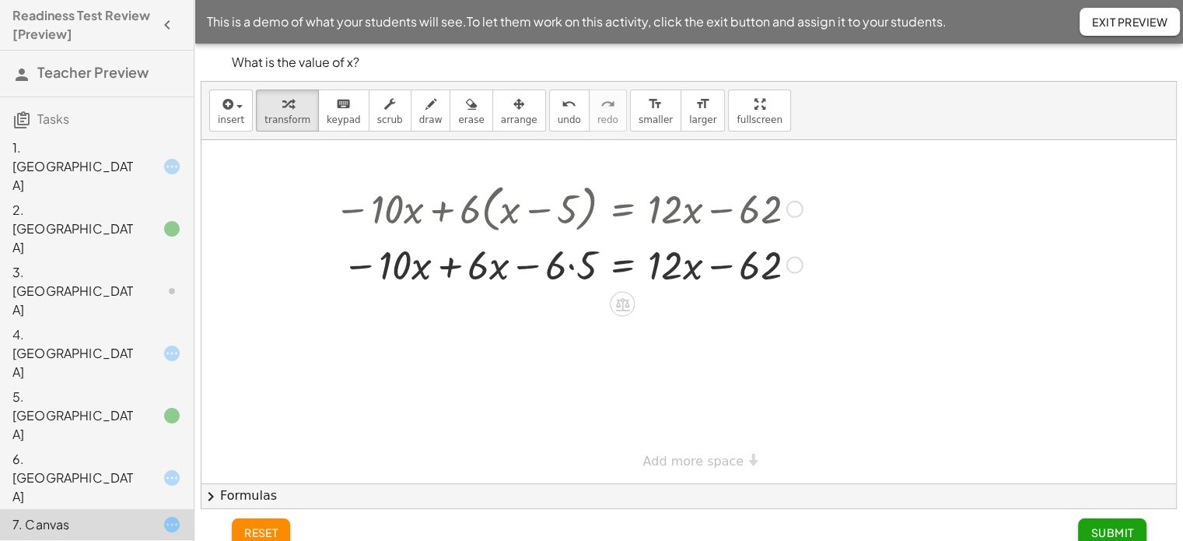
click at [570, 266] on div at bounding box center [569, 263] width 484 height 53
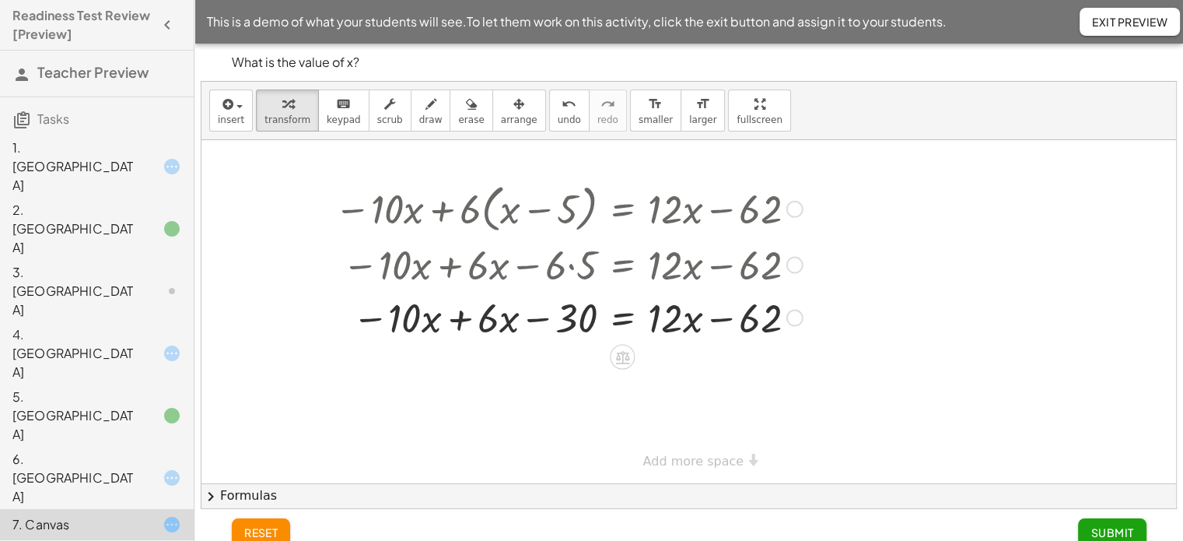
click at [461, 317] on div at bounding box center [569, 316] width 484 height 53
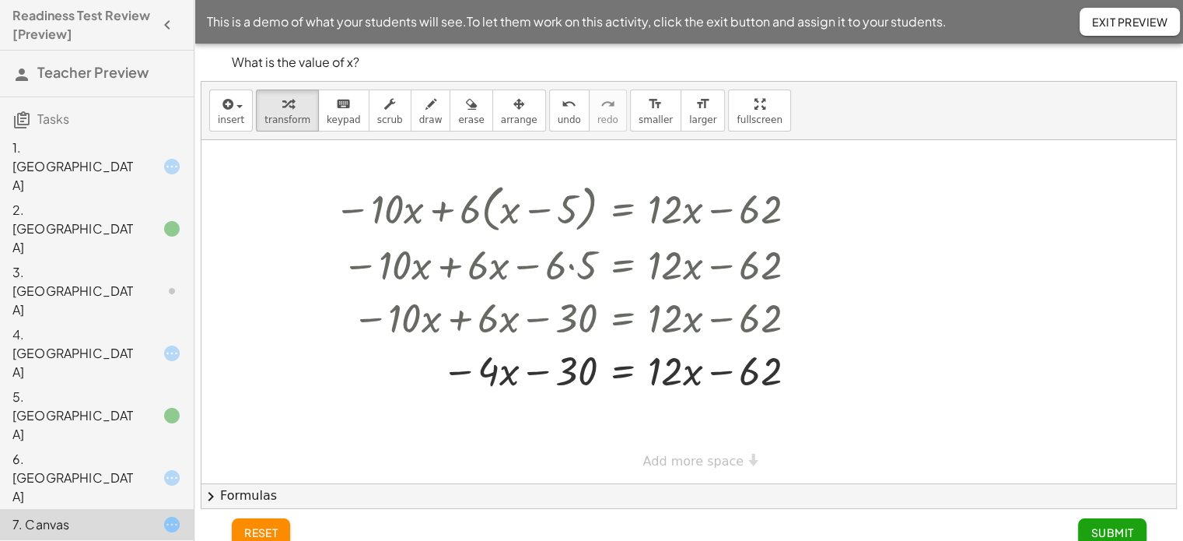
scroll to position [18, 0]
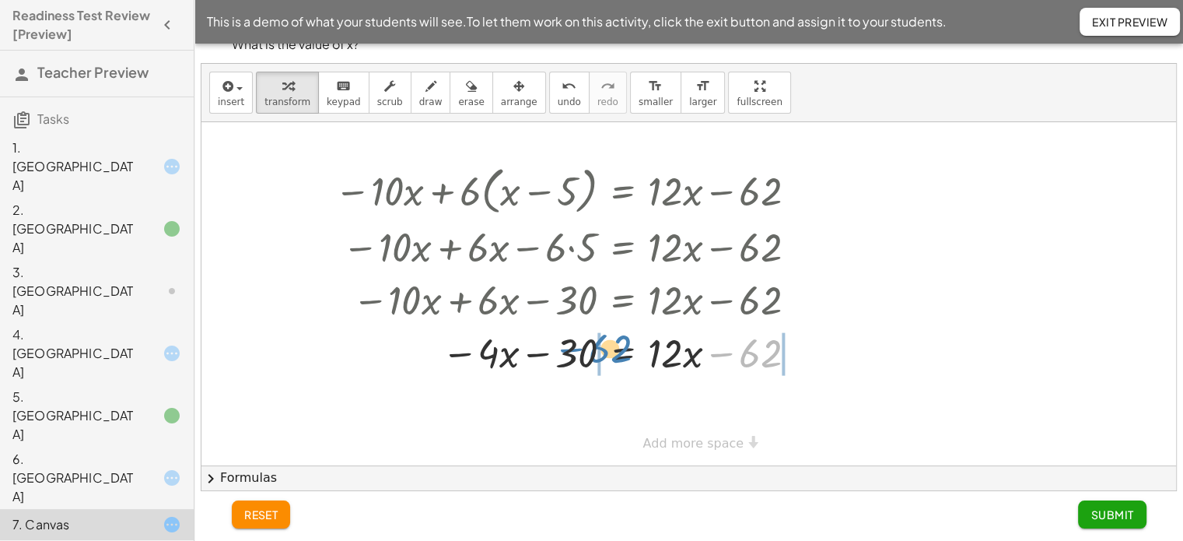
drag, startPoint x: 769, startPoint y: 352, endPoint x: 619, endPoint y: 347, distance: 150.2
click at [619, 347] on div at bounding box center [569, 351] width 484 height 53
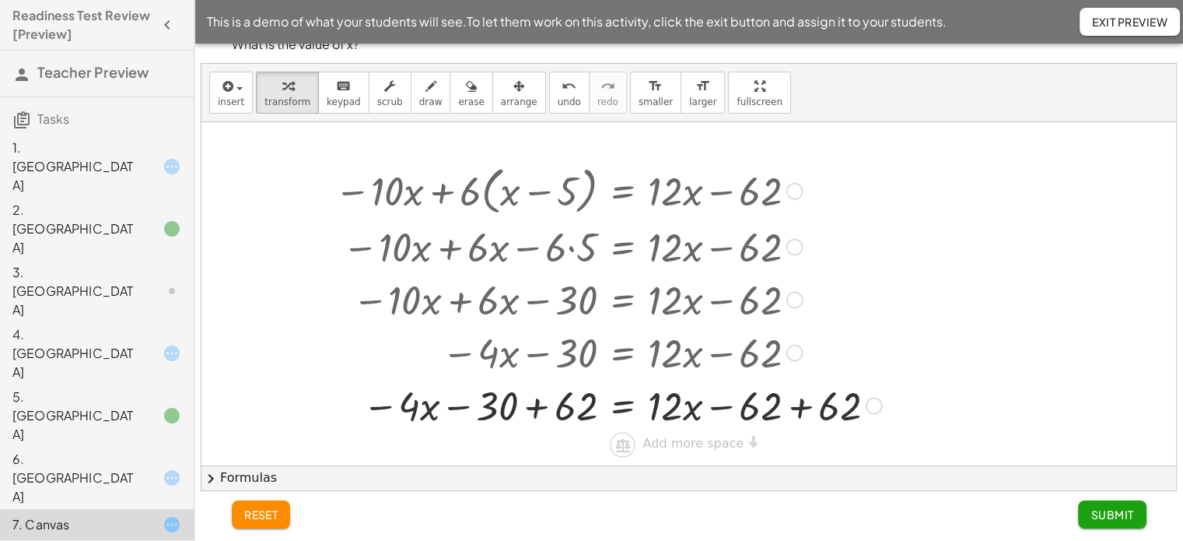
click at [798, 406] on div at bounding box center [608, 404] width 563 height 53
click at [533, 404] on div at bounding box center [569, 404] width 484 height 53
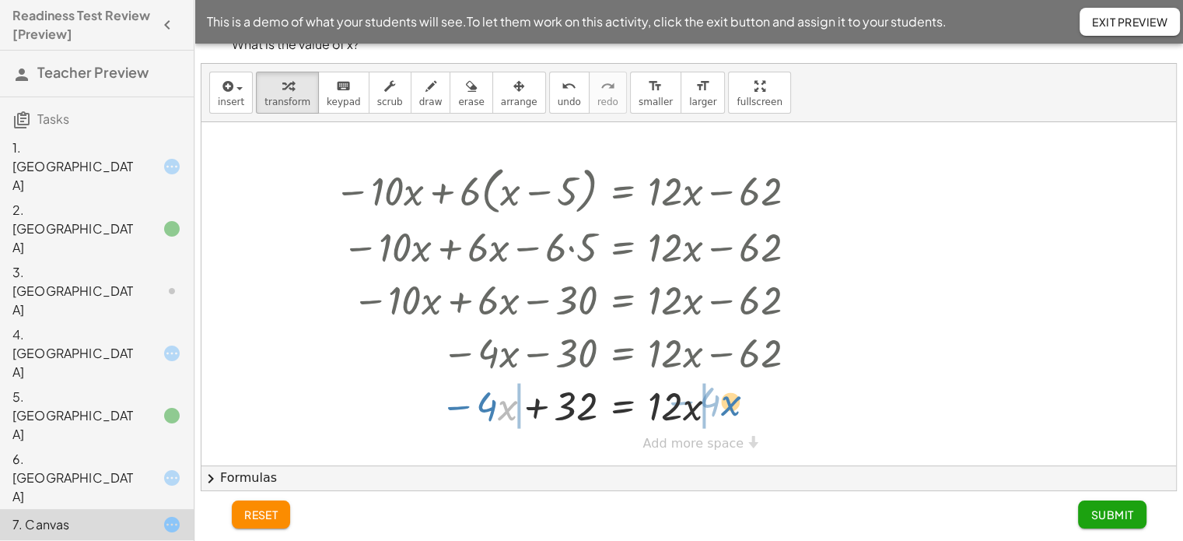
drag, startPoint x: 506, startPoint y: 408, endPoint x: 728, endPoint y: 404, distance: 221.8
click at [728, 404] on div at bounding box center [569, 404] width 484 height 53
click at [456, 413] on div at bounding box center [569, 404] width 484 height 53
click at [721, 411] on div at bounding box center [571, 404] width 489 height 53
drag, startPoint x: 668, startPoint y: 410, endPoint x: 564, endPoint y: 429, distance: 106.0
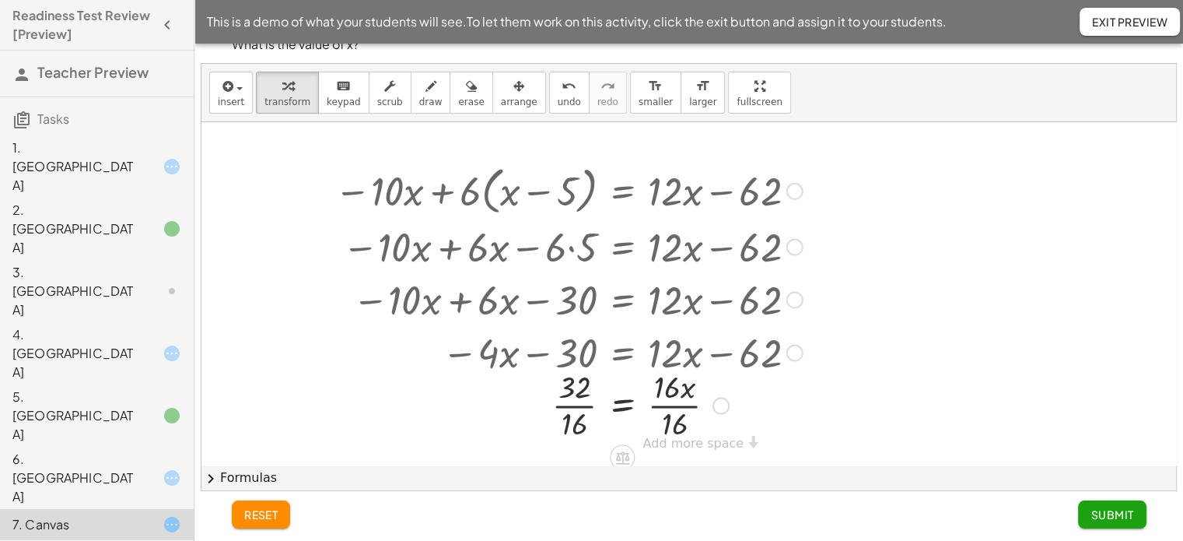
click at [662, 401] on div at bounding box center [569, 404] width 484 height 78
click at [568, 404] on div at bounding box center [569, 404] width 484 height 78
